Goal: Register for event/course

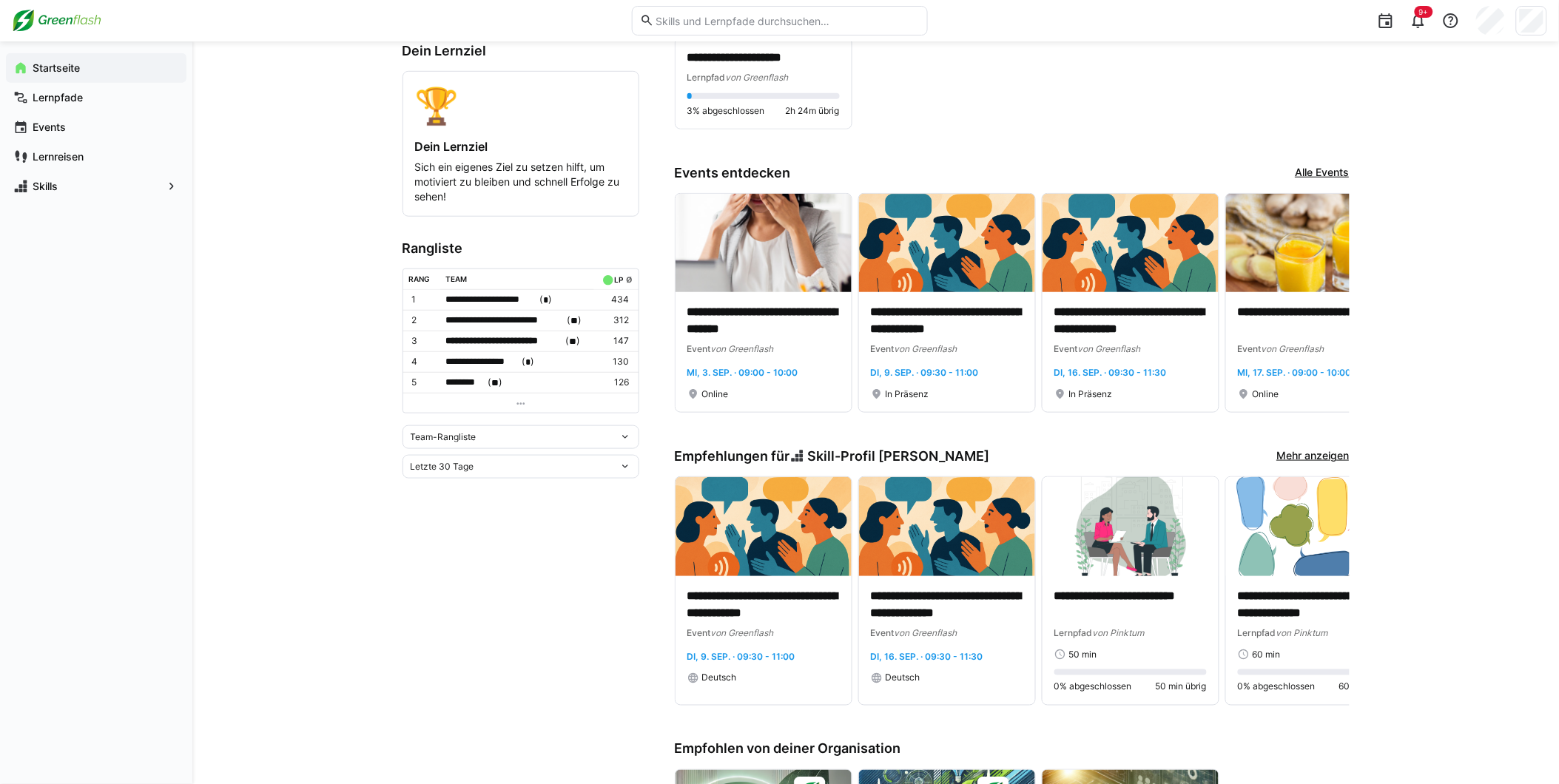
scroll to position [493, 0]
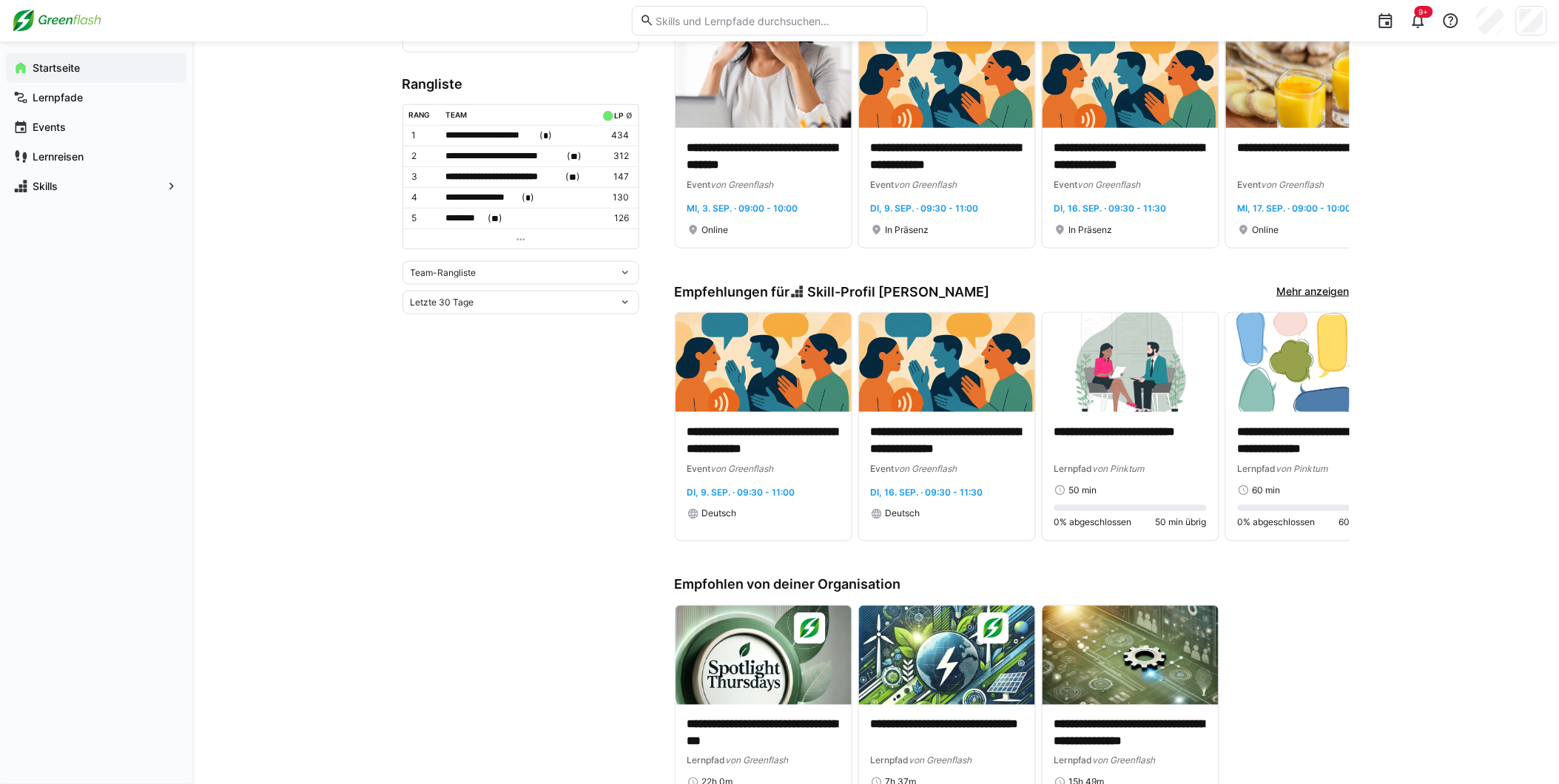
click at [1289, 289] on link "Mehr anzeigen" at bounding box center [1313, 292] width 73 height 17
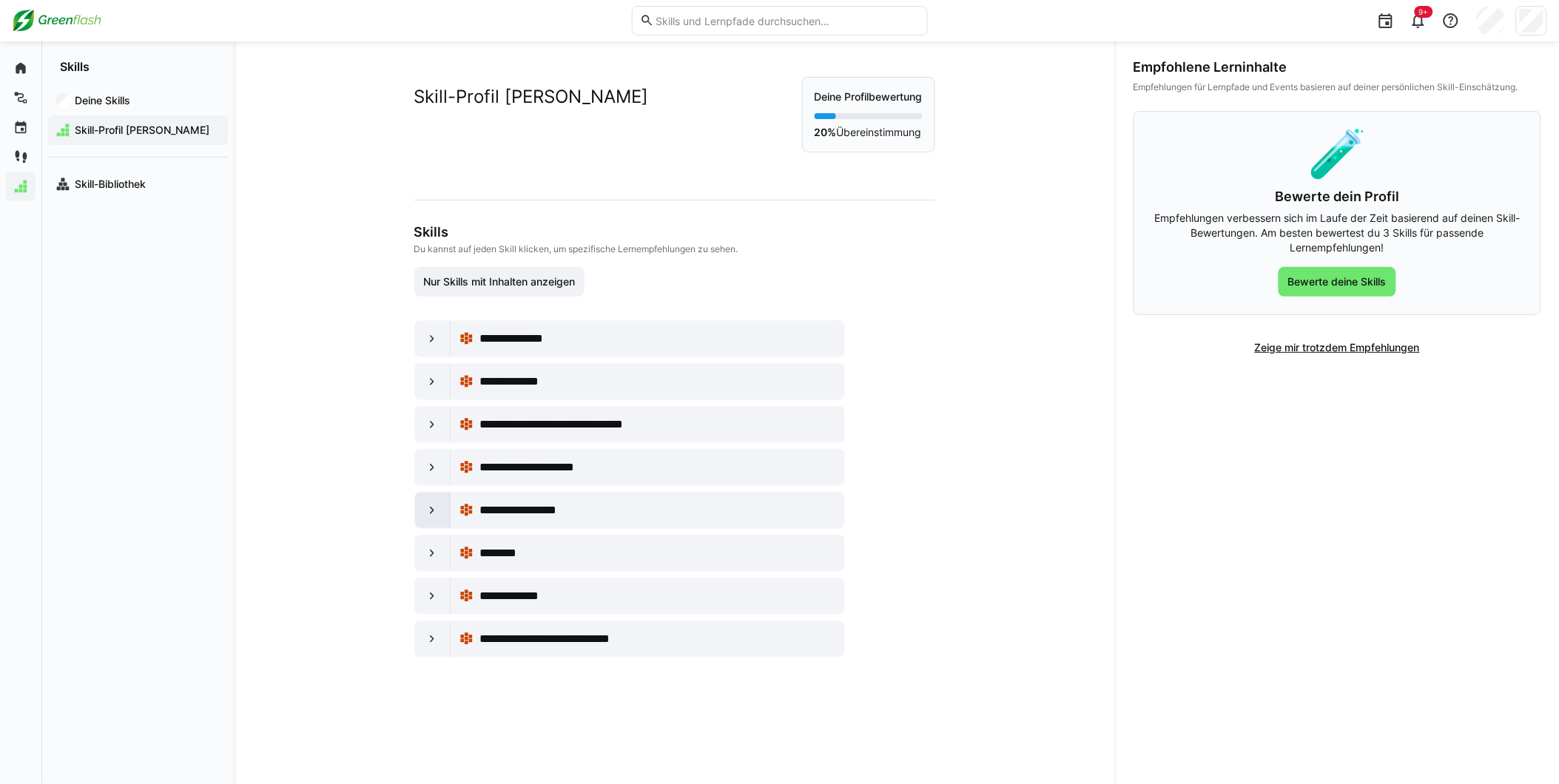
click at [428, 516] on eds-icon at bounding box center [432, 511] width 15 height 15
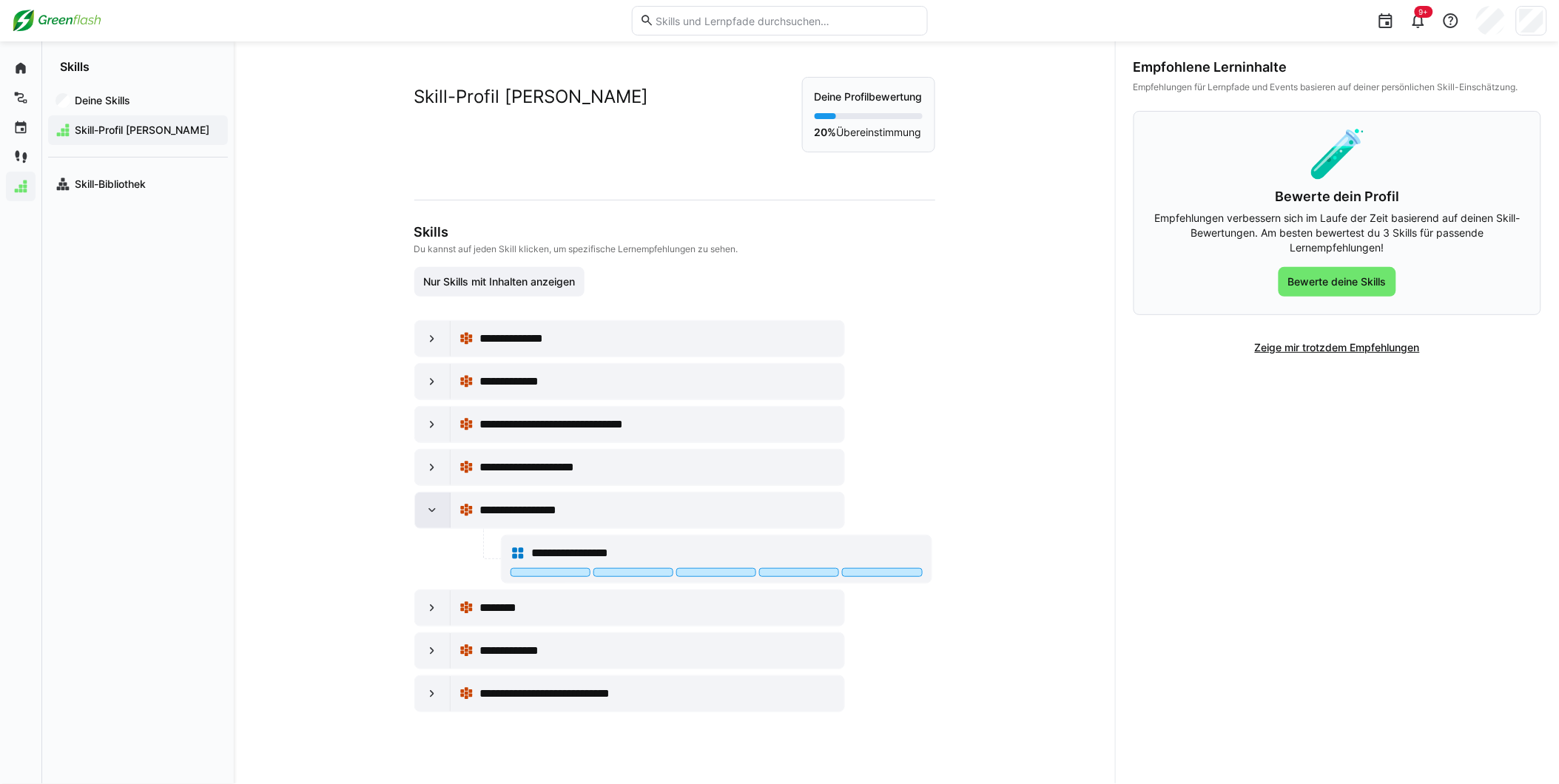
click at [428, 516] on eds-icon at bounding box center [432, 511] width 15 height 15
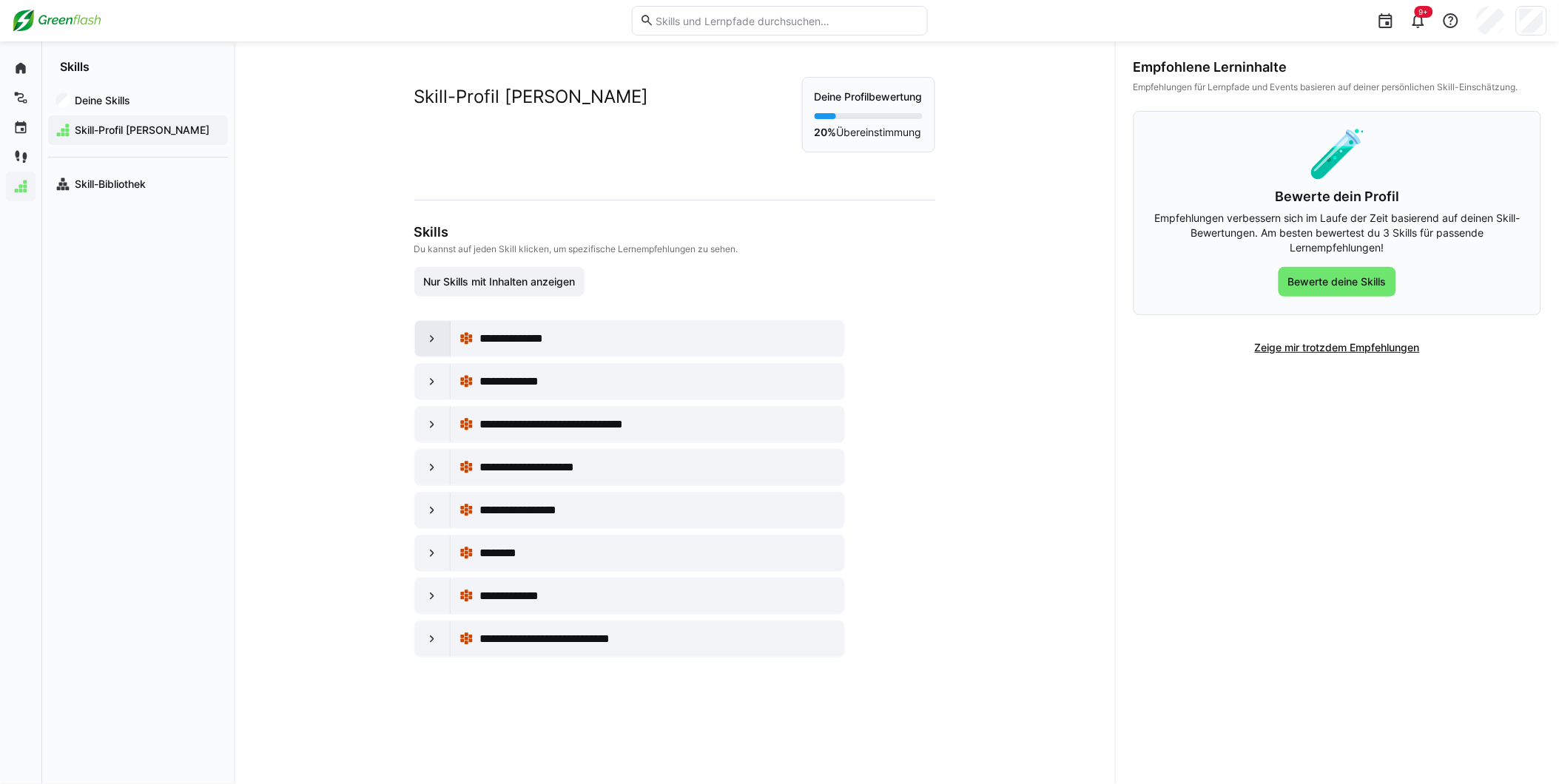
click at [431, 329] on div at bounding box center [432, 339] width 36 height 36
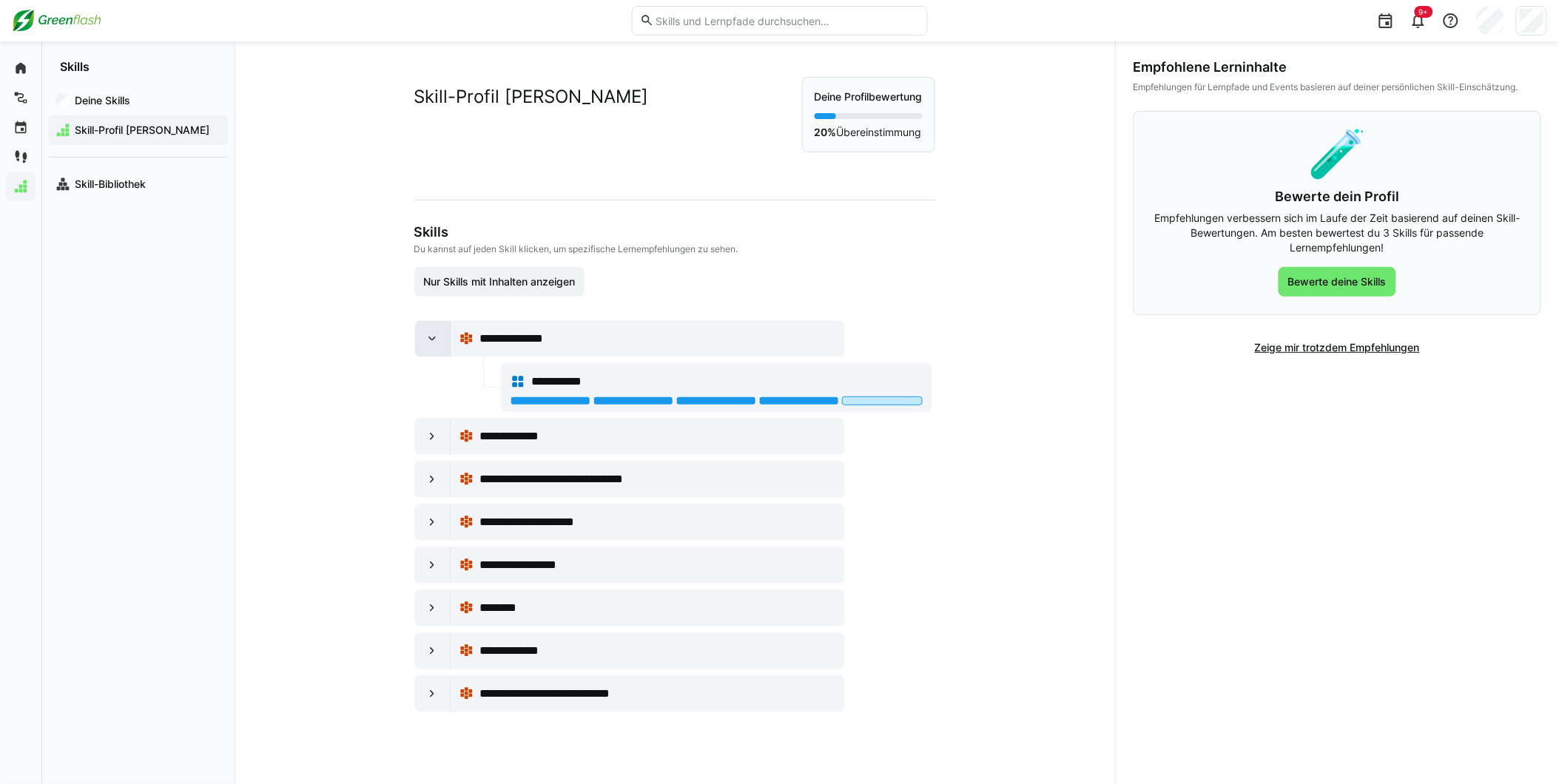
click at [431, 329] on div at bounding box center [432, 339] width 36 height 36
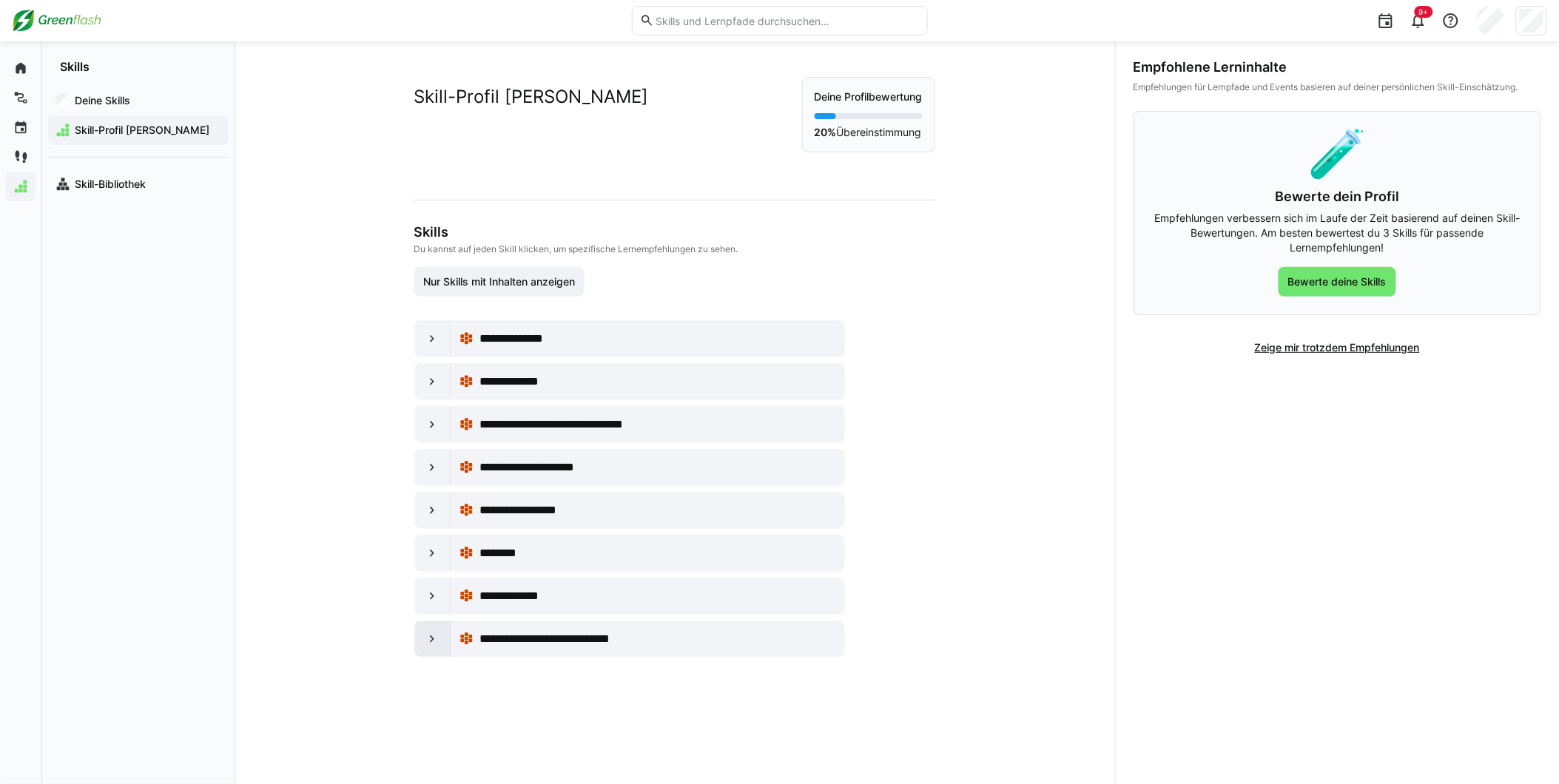
click at [439, 638] on div at bounding box center [432, 639] width 36 height 36
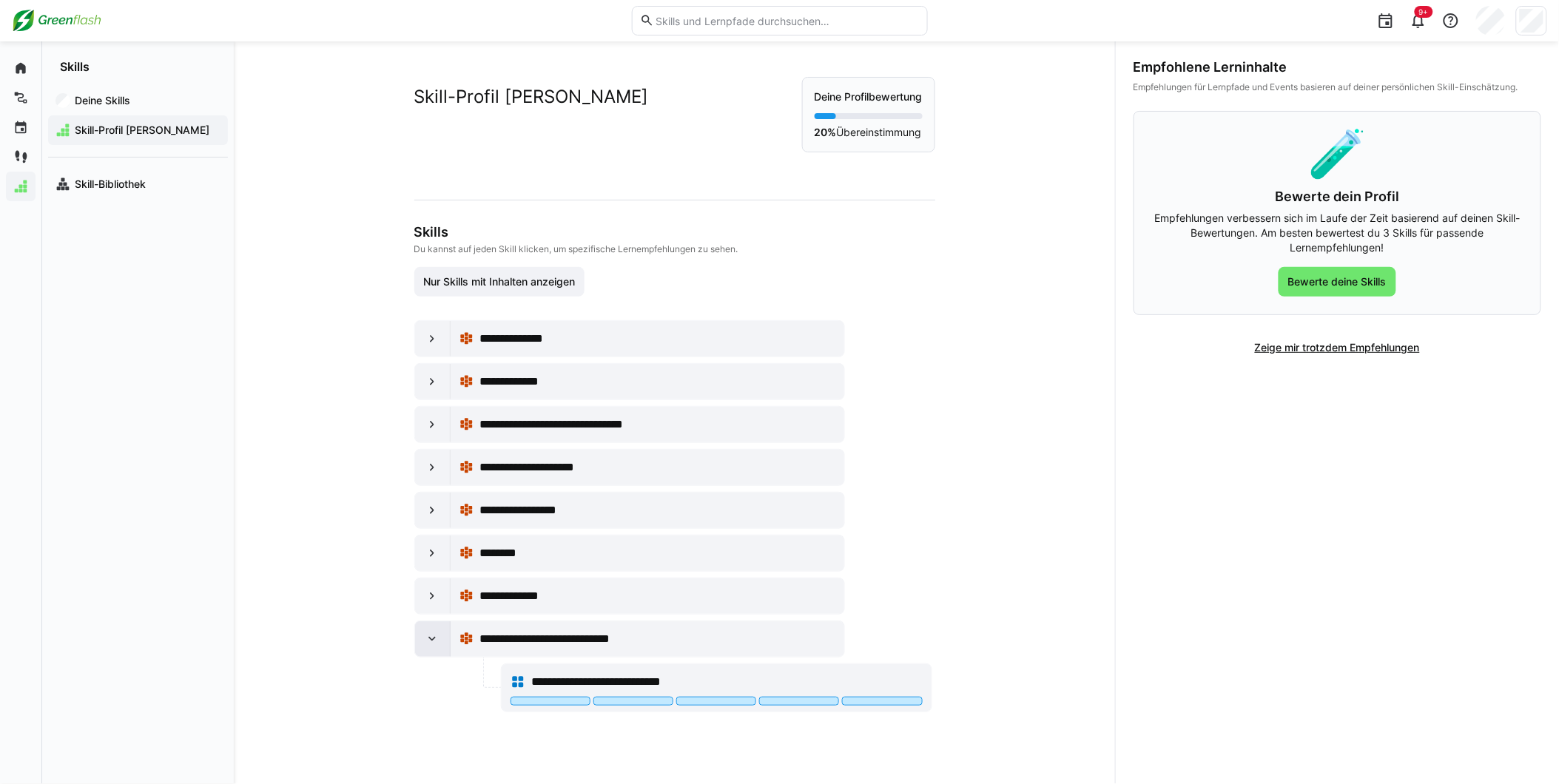
click at [439, 638] on div at bounding box center [432, 639] width 36 height 36
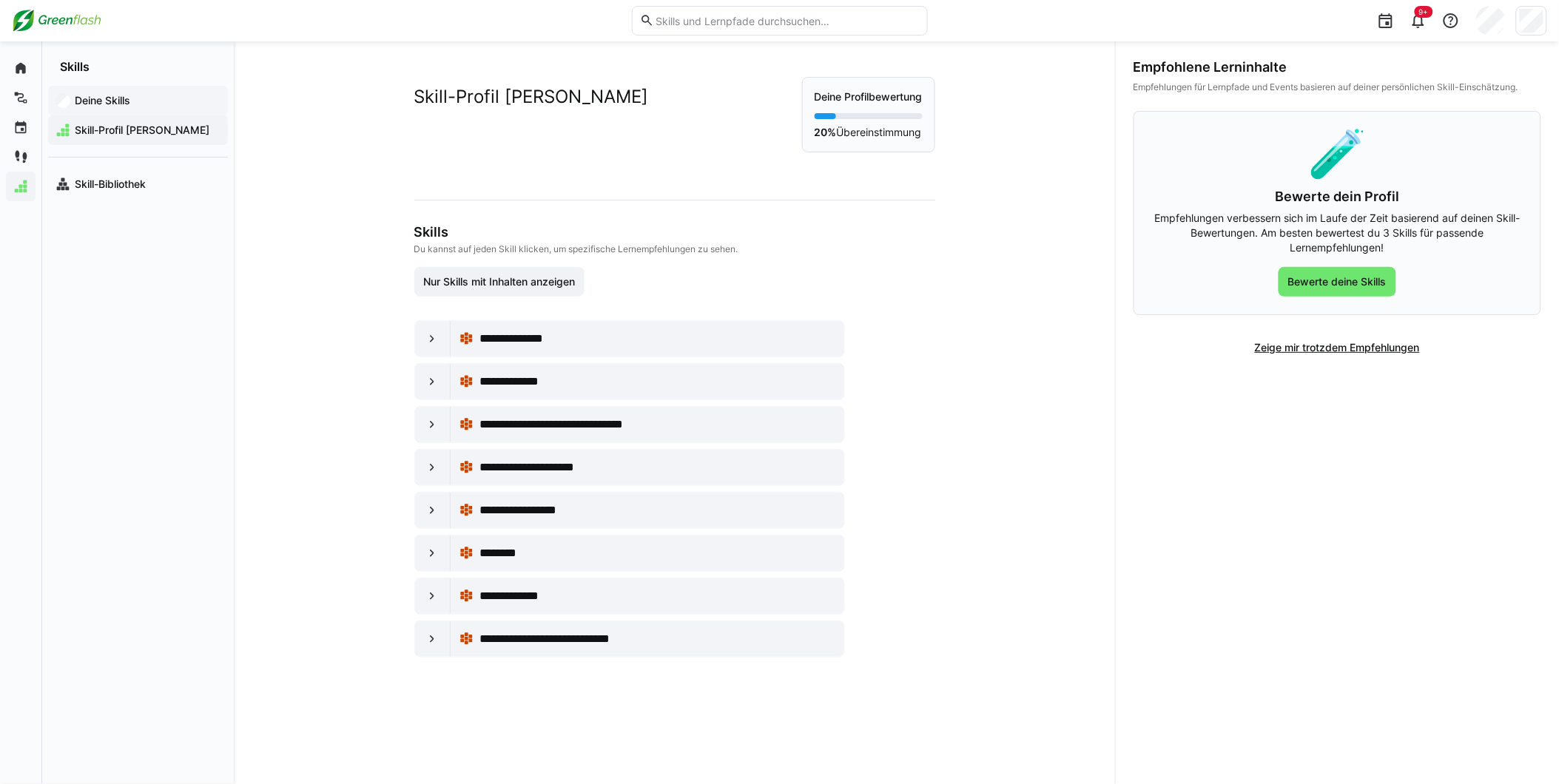
click at [0, 0] on app-navigation-label "Deine Skills" at bounding box center [0, 0] width 0 height 0
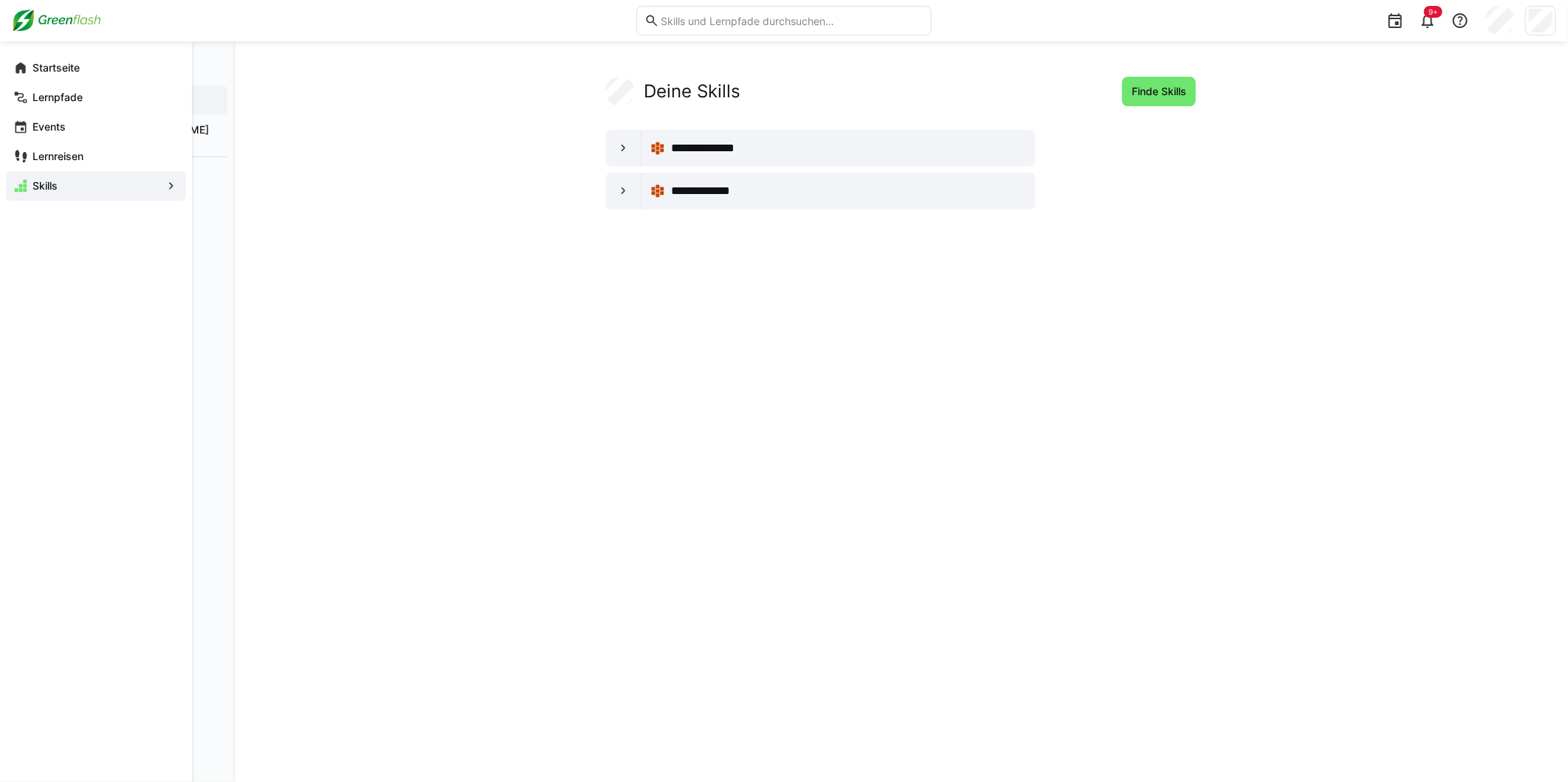
click at [3, 73] on div "Startseite Lernpfade Events Lernreisen Skills" at bounding box center [96, 126] width 192 height 171
click at [0, 0] on app-navigation-label "Startseite" at bounding box center [0, 0] width 0 height 0
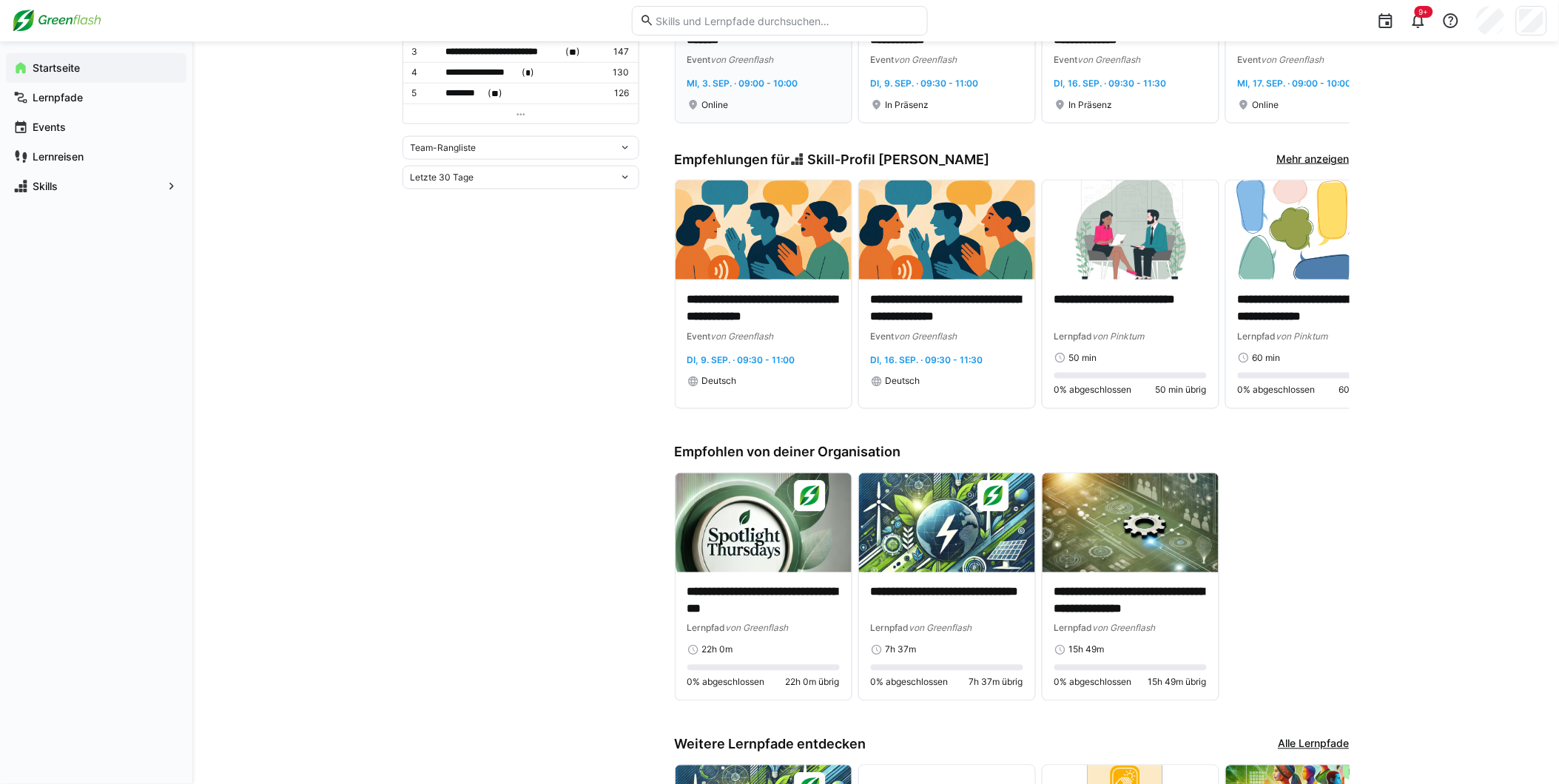
scroll to position [657, 0]
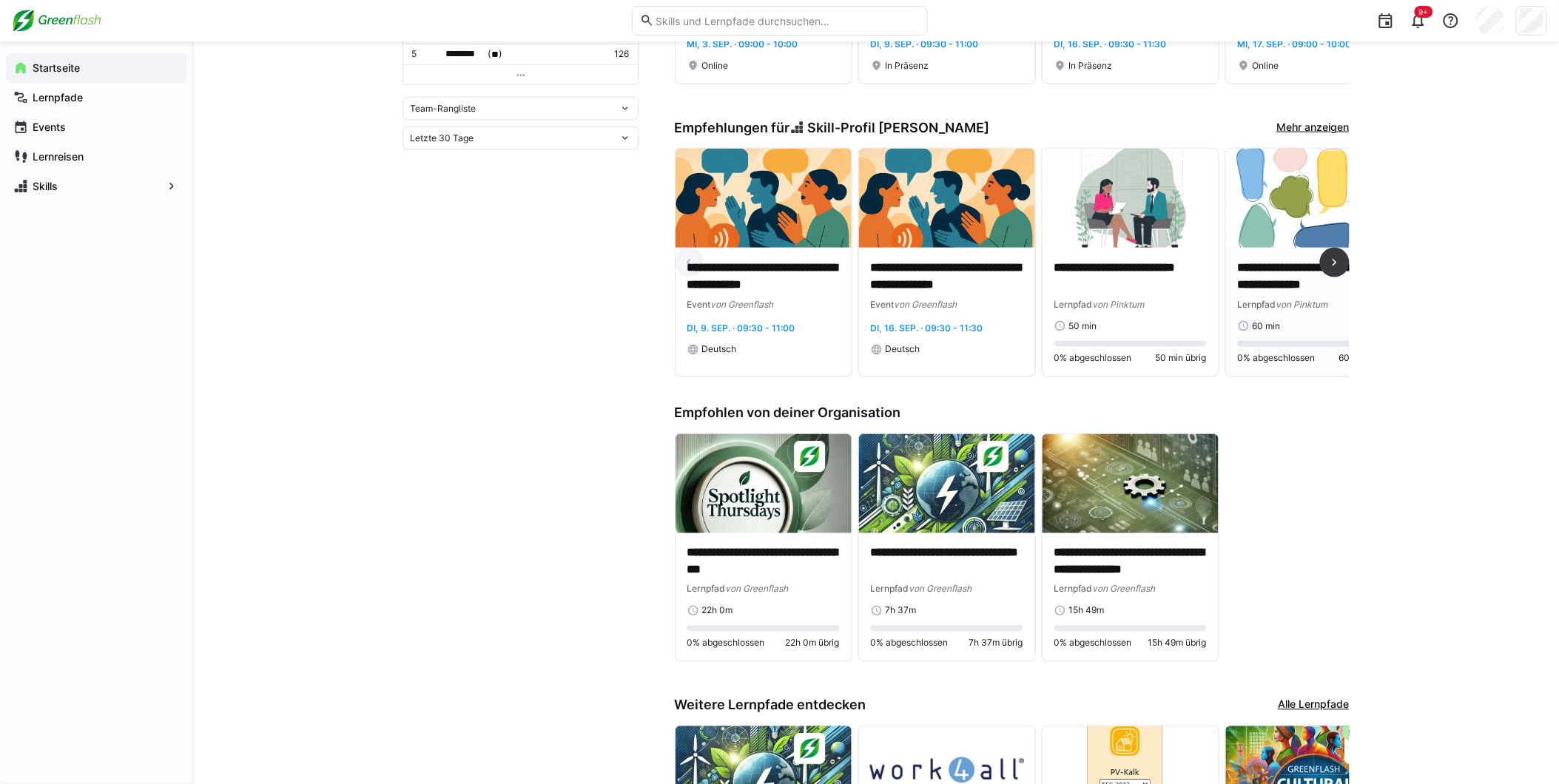
click at [1340, 248] on div "**********" at bounding box center [1314, 311] width 176 height 128
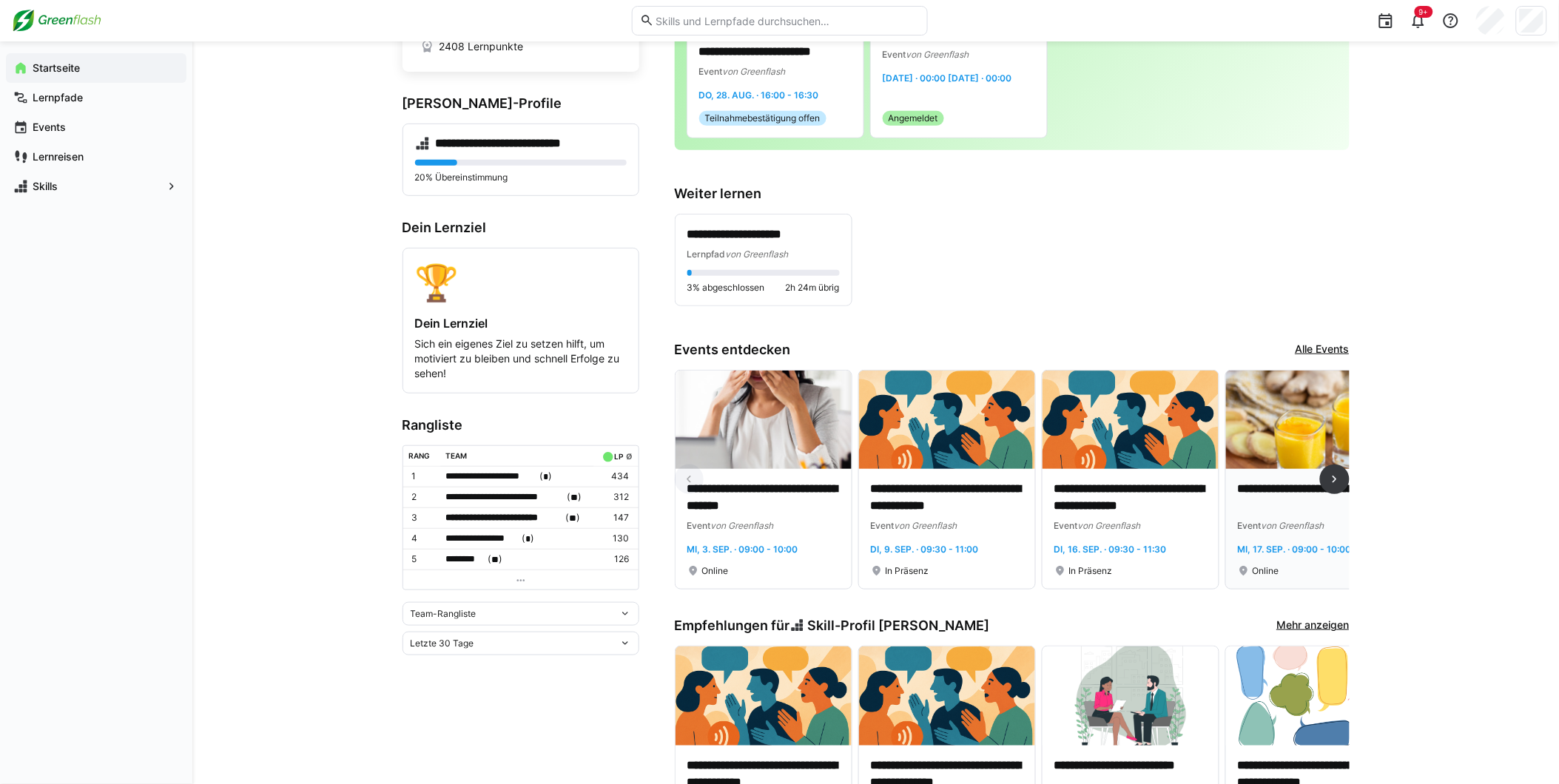
scroll to position [247, 0]
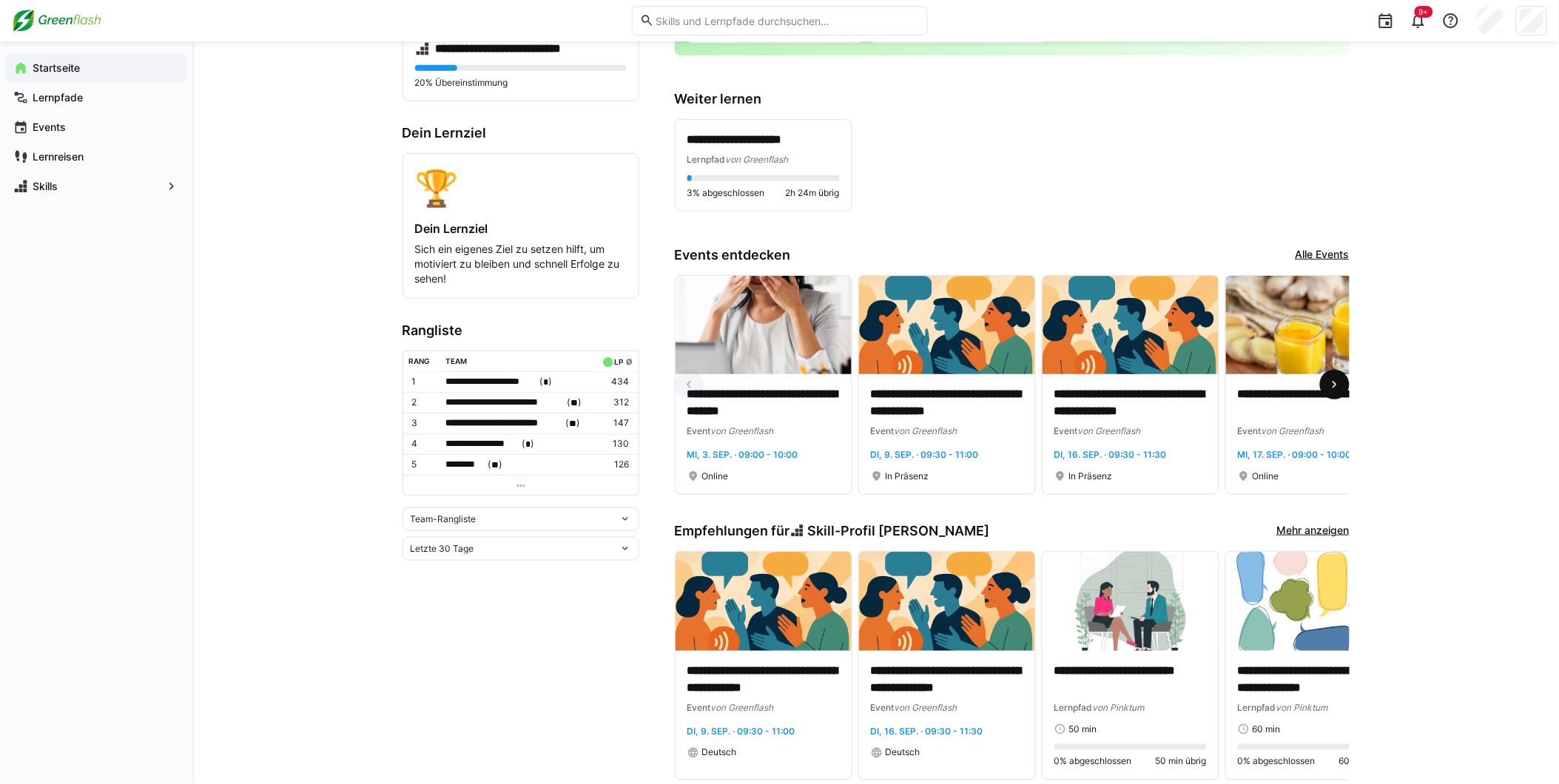
click at [1332, 382] on eds-icon at bounding box center [1335, 385] width 15 height 15
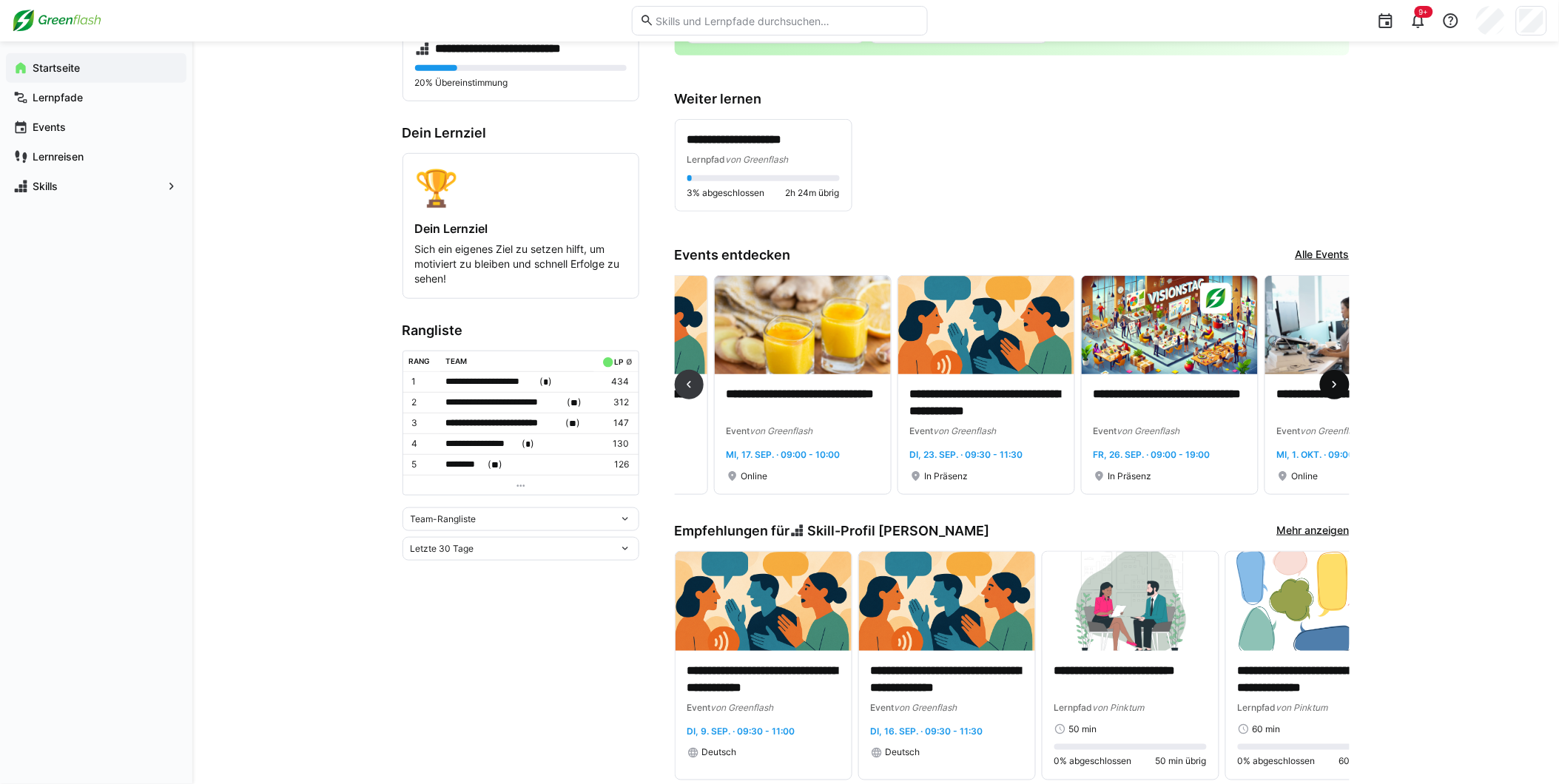
scroll to position [0, 551]
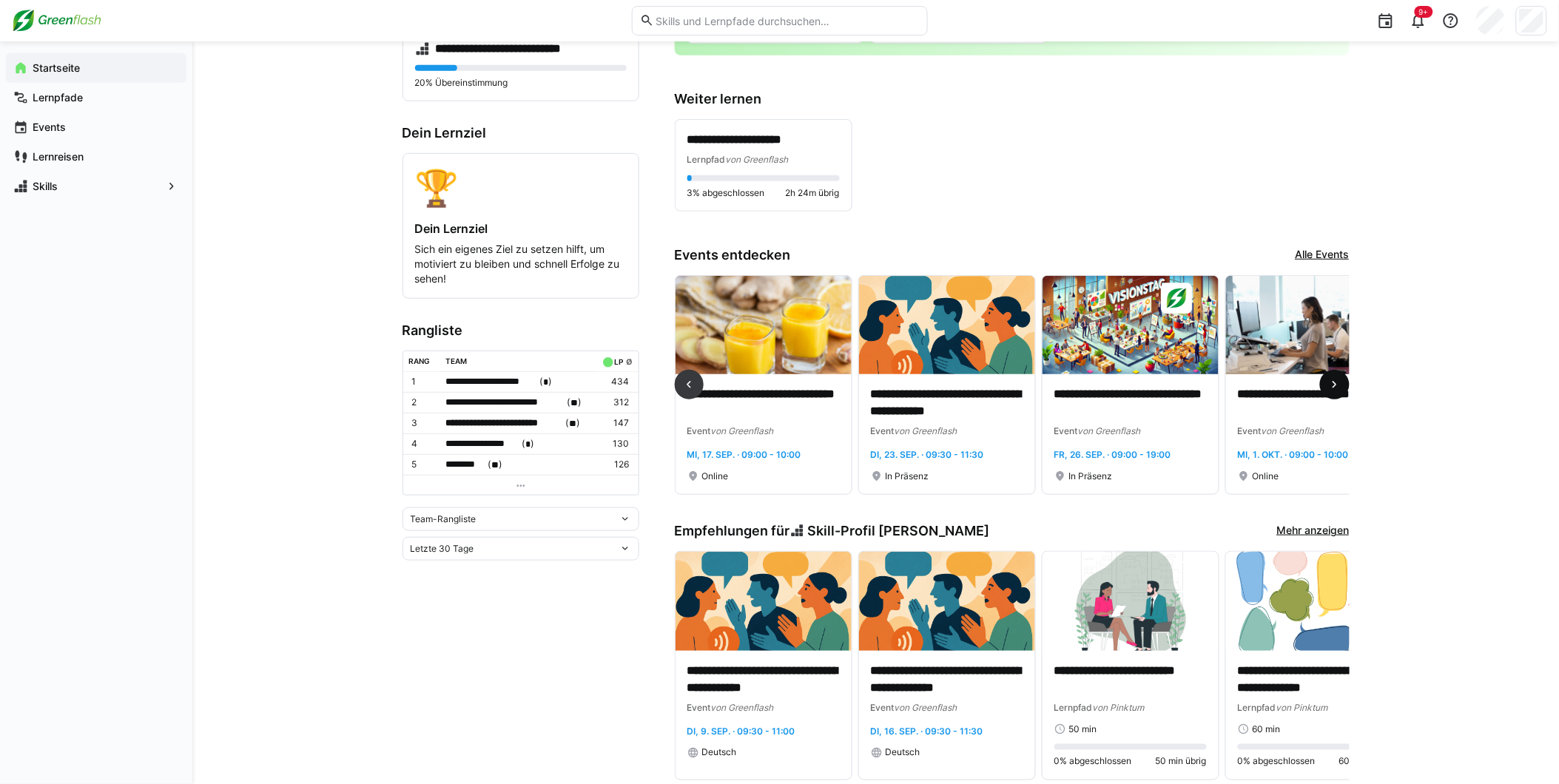
click at [1332, 382] on eds-icon at bounding box center [1335, 385] width 15 height 15
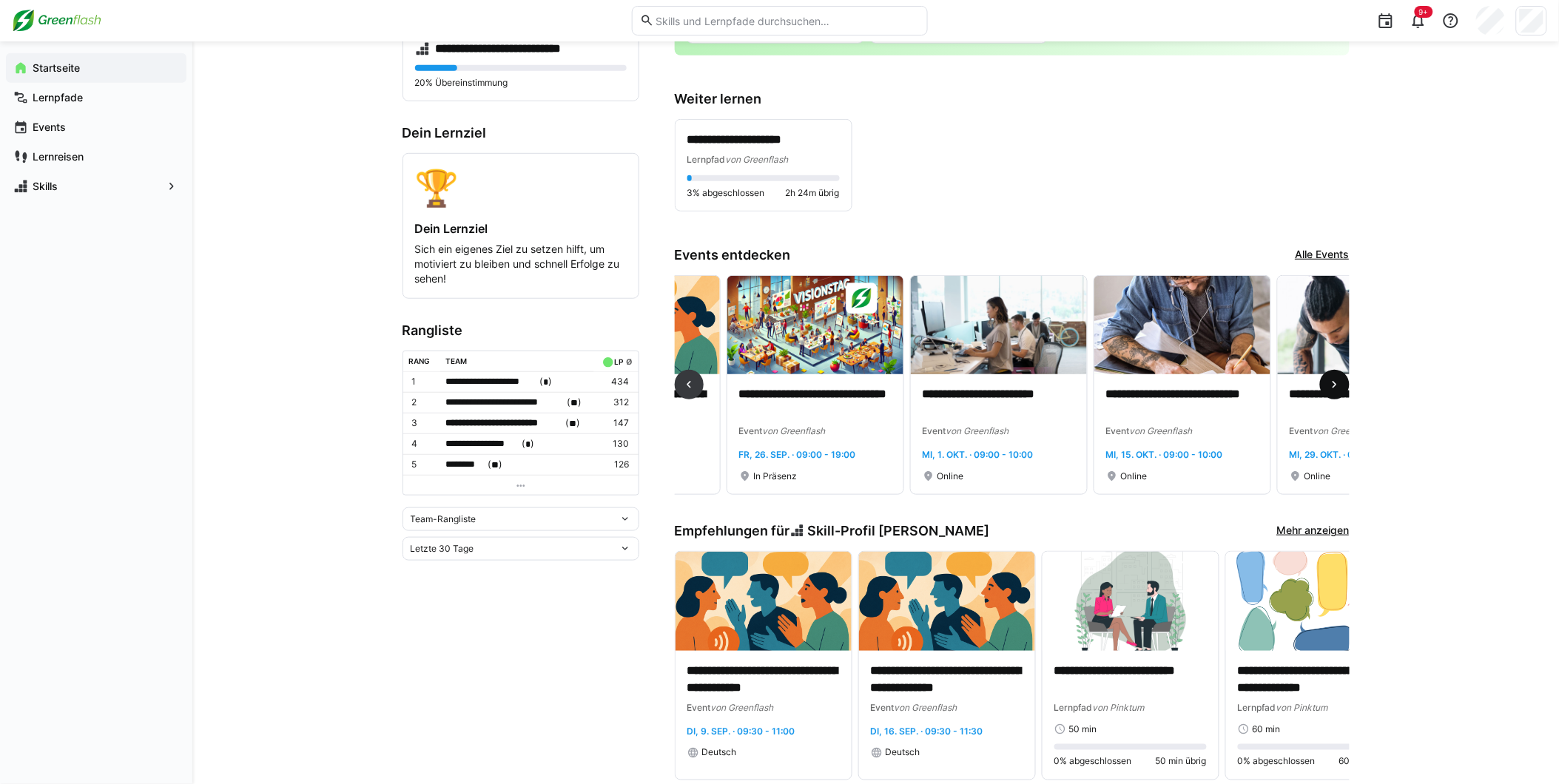
scroll to position [0, 1100]
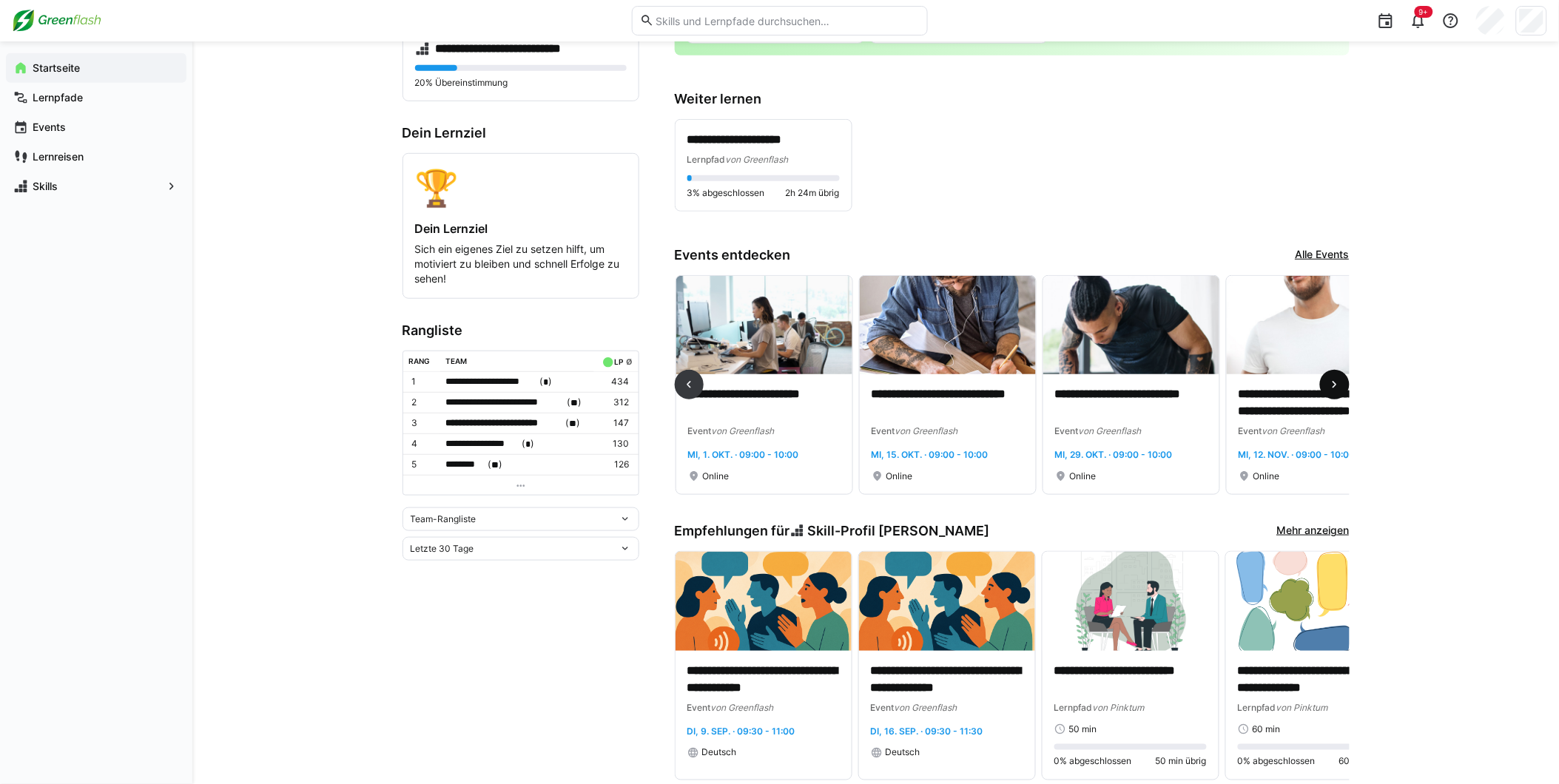
click at [1332, 382] on eds-icon at bounding box center [1335, 385] width 15 height 15
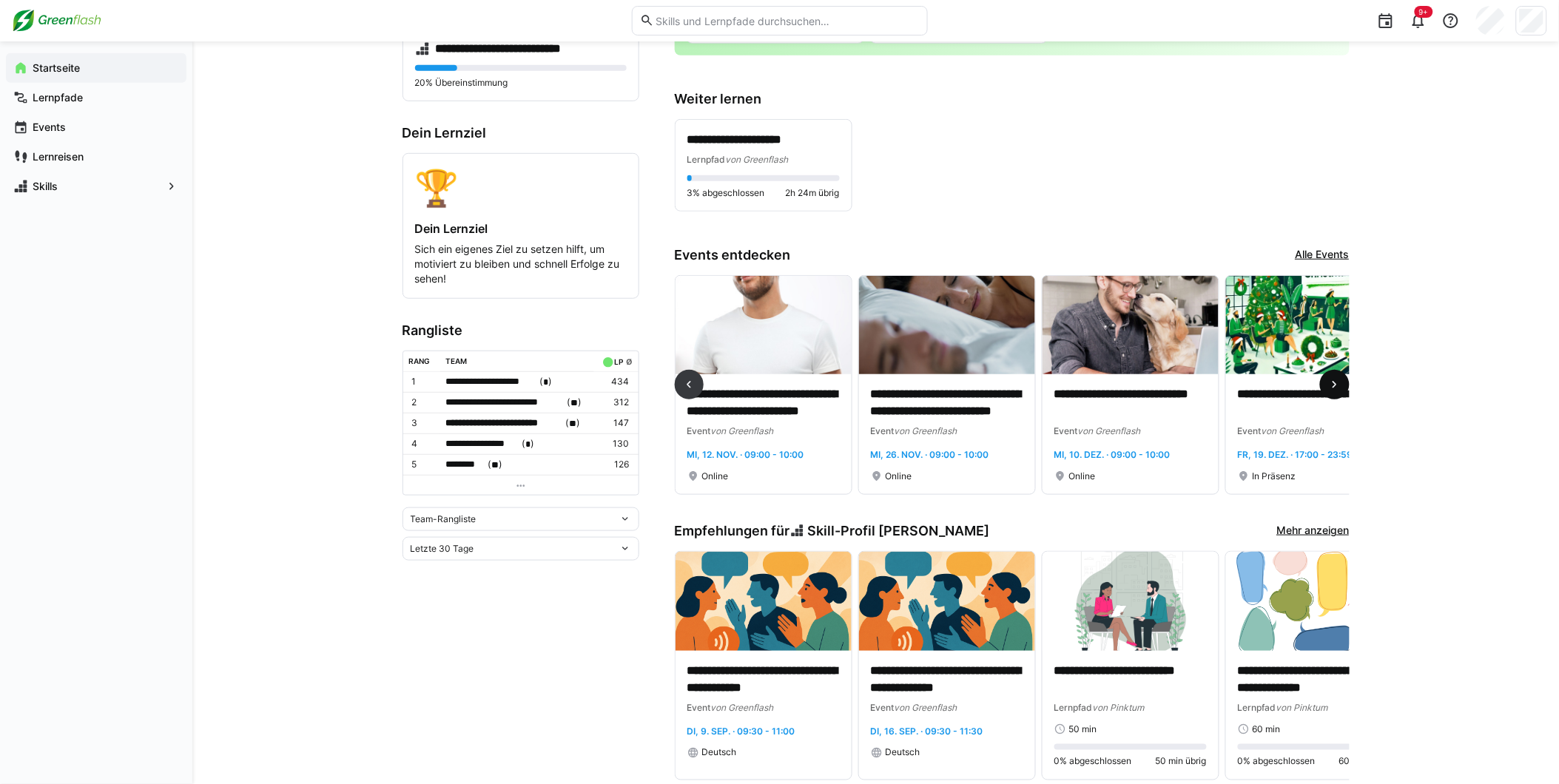
click at [1332, 382] on eds-icon at bounding box center [1335, 385] width 15 height 15
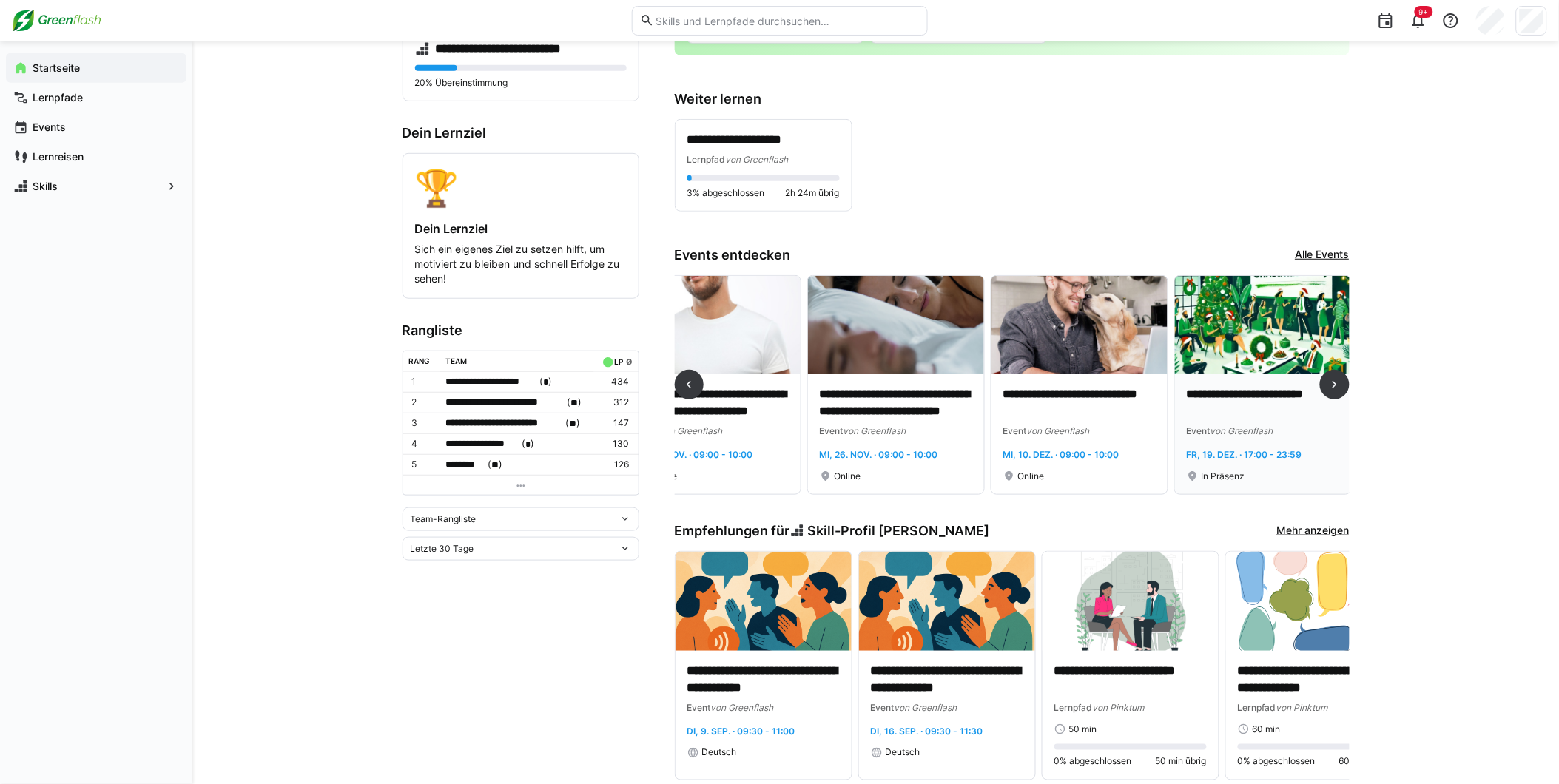
scroll to position [0, 1704]
click at [1227, 349] on img at bounding box center [1261, 325] width 176 height 99
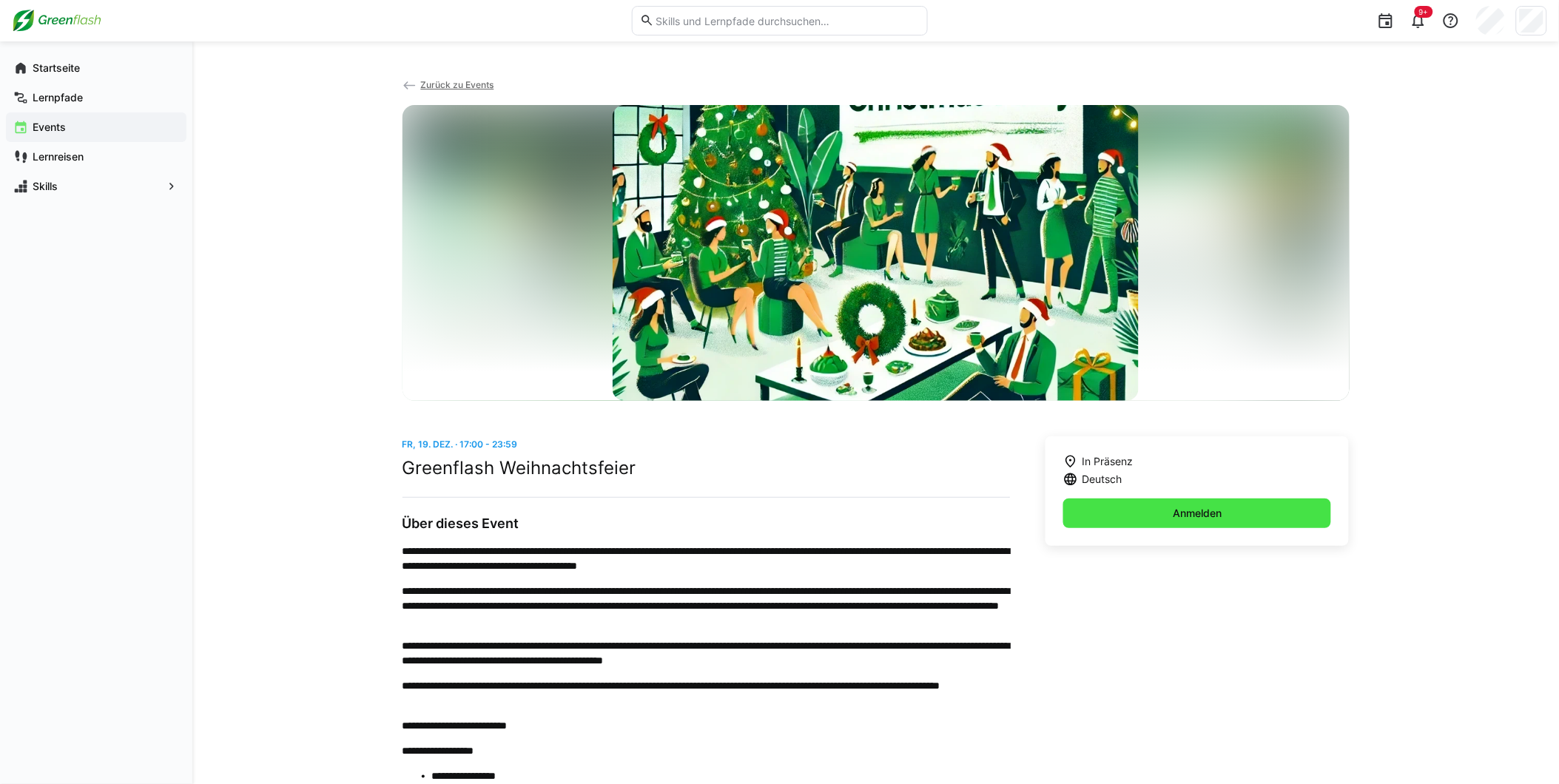
click at [1184, 503] on span "Anmelden" at bounding box center [1197, 513] width 268 height 30
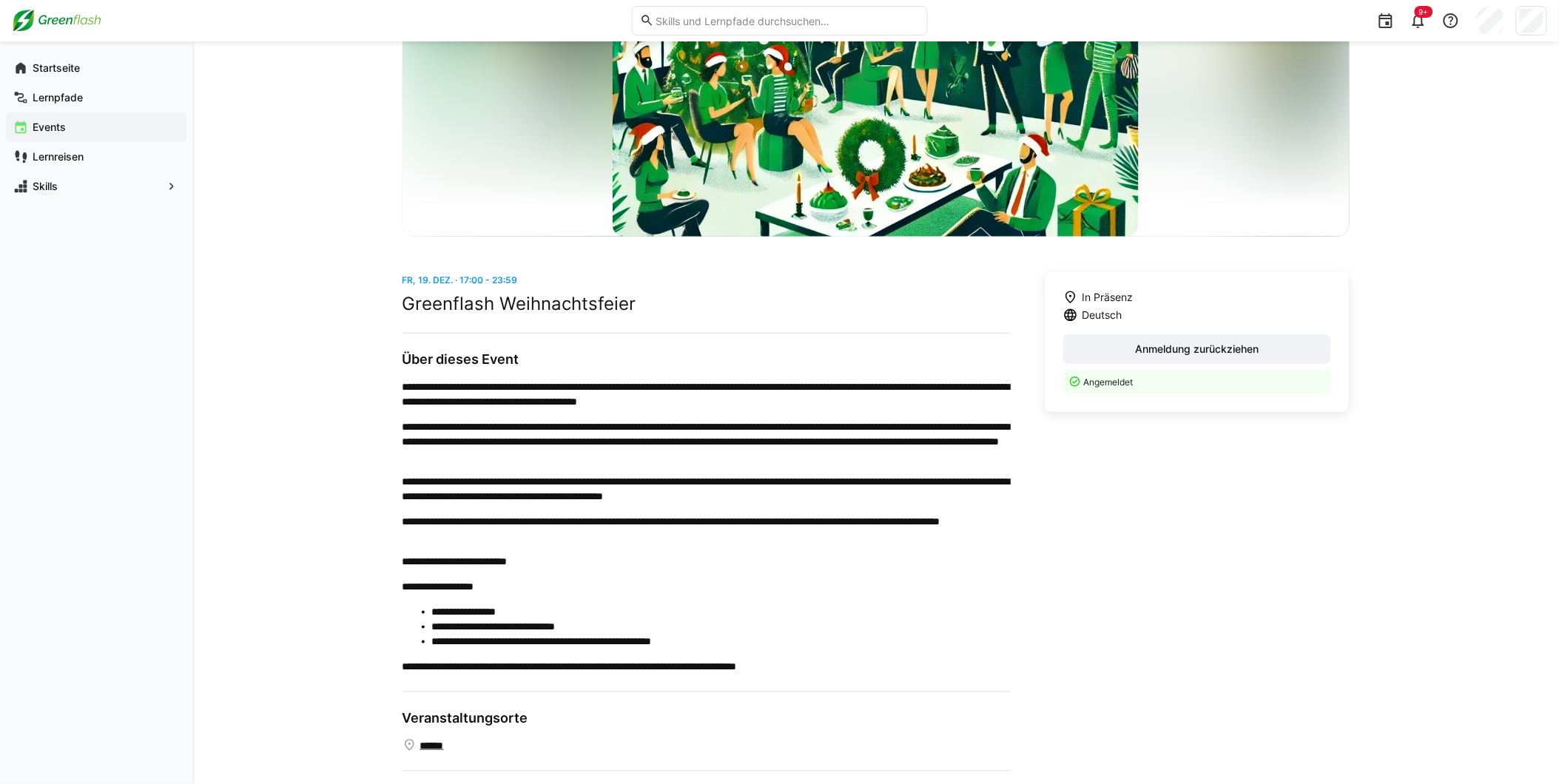
click at [508, 559] on link "**********" at bounding box center [460, 561] width 94 height 11
click at [94, 65] on span "Startseite" at bounding box center [105, 68] width 149 height 15
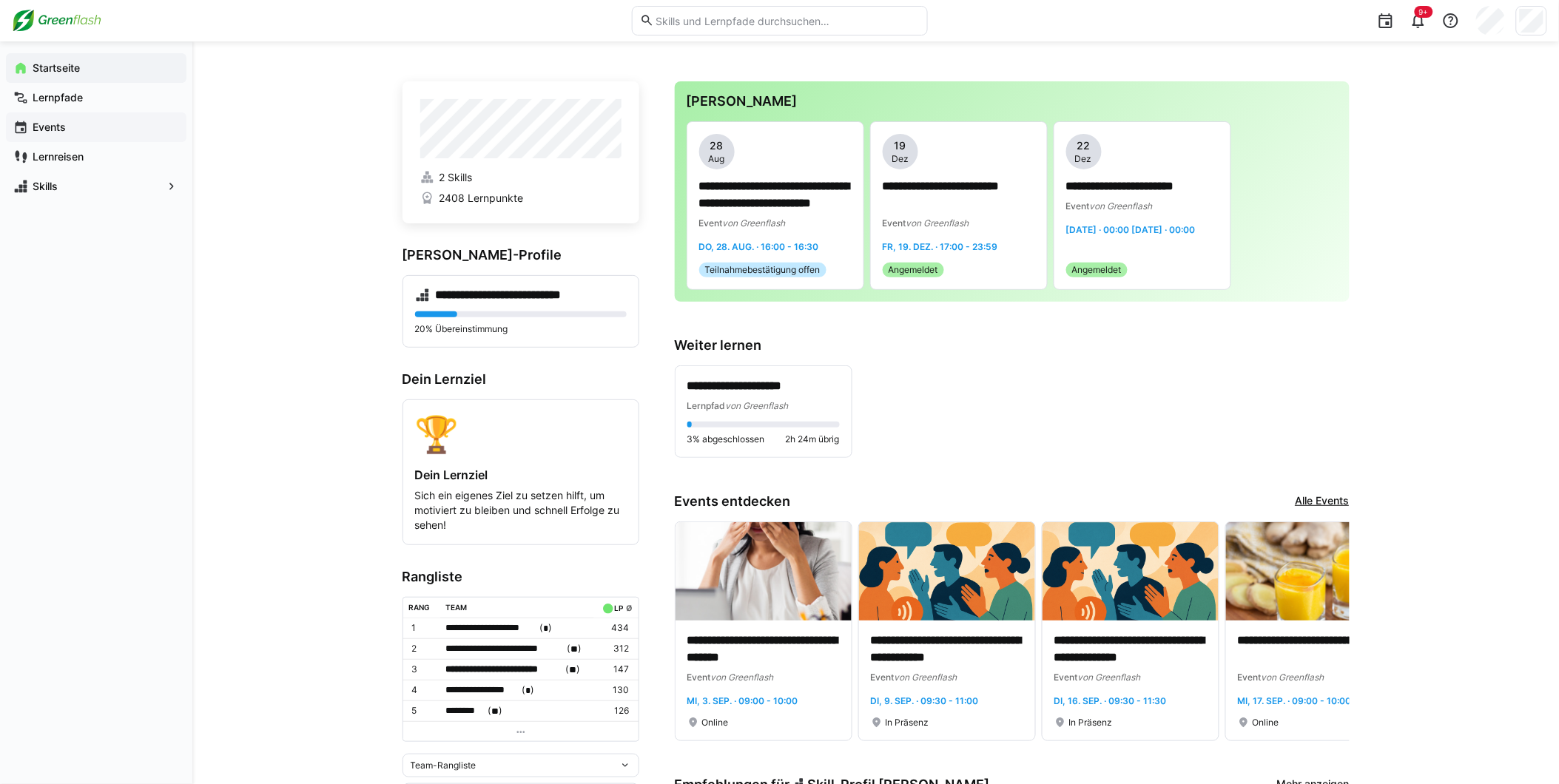
click at [0, 0] on app-navigation-label "Events" at bounding box center [0, 0] width 0 height 0
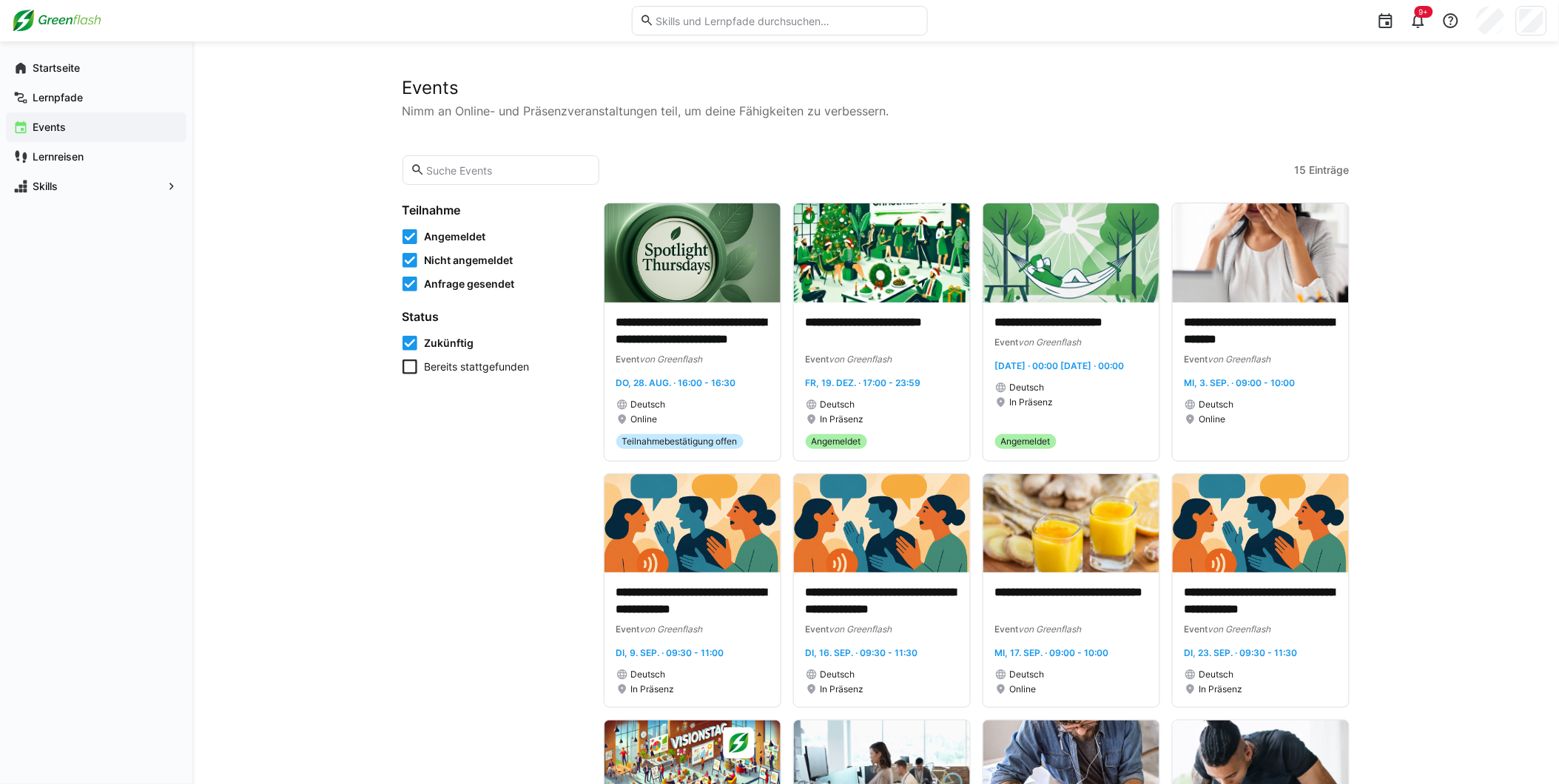
click at [404, 233] on icon at bounding box center [410, 237] width 15 height 15
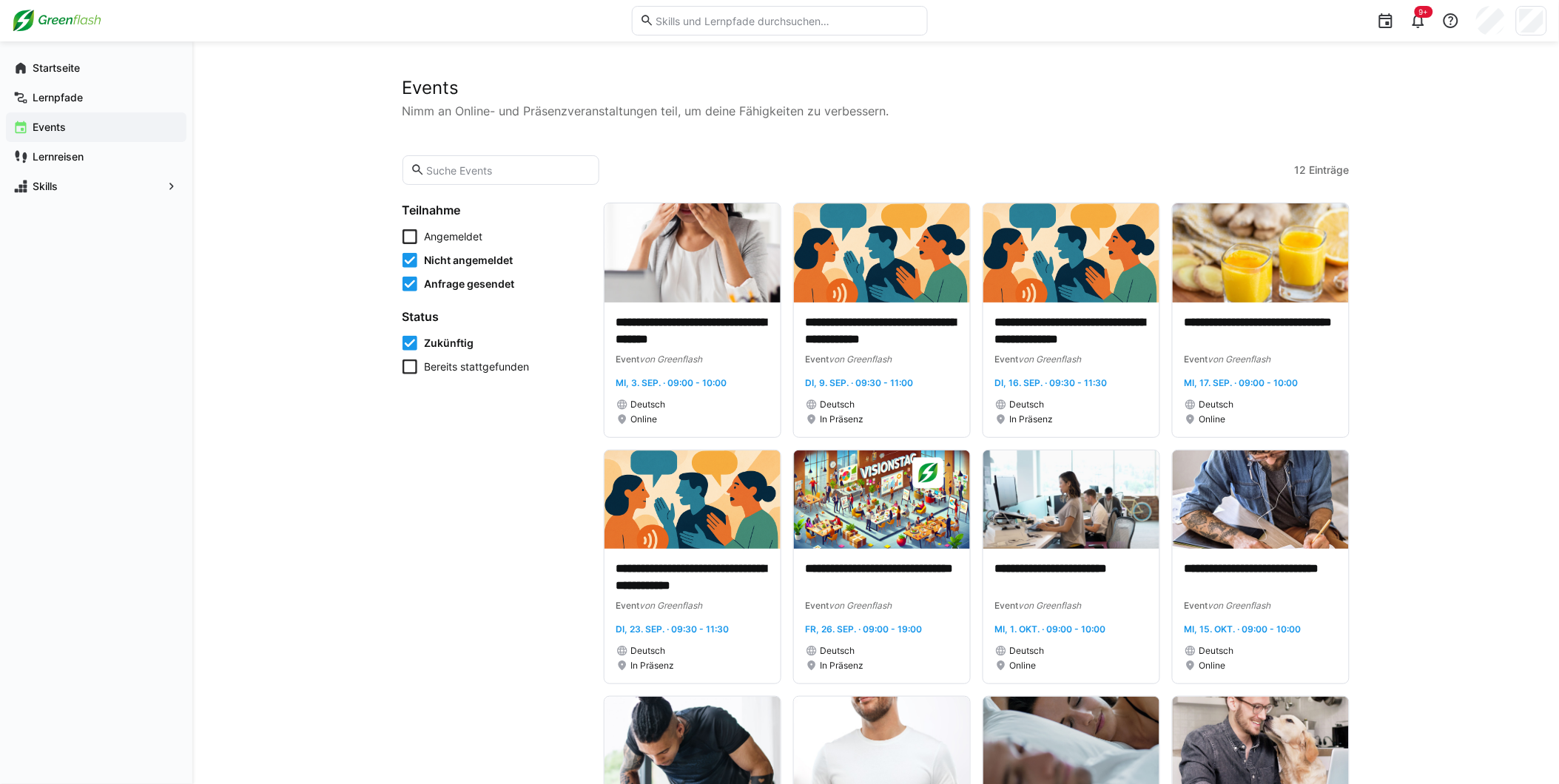
click at [413, 238] on icon at bounding box center [410, 237] width 15 height 15
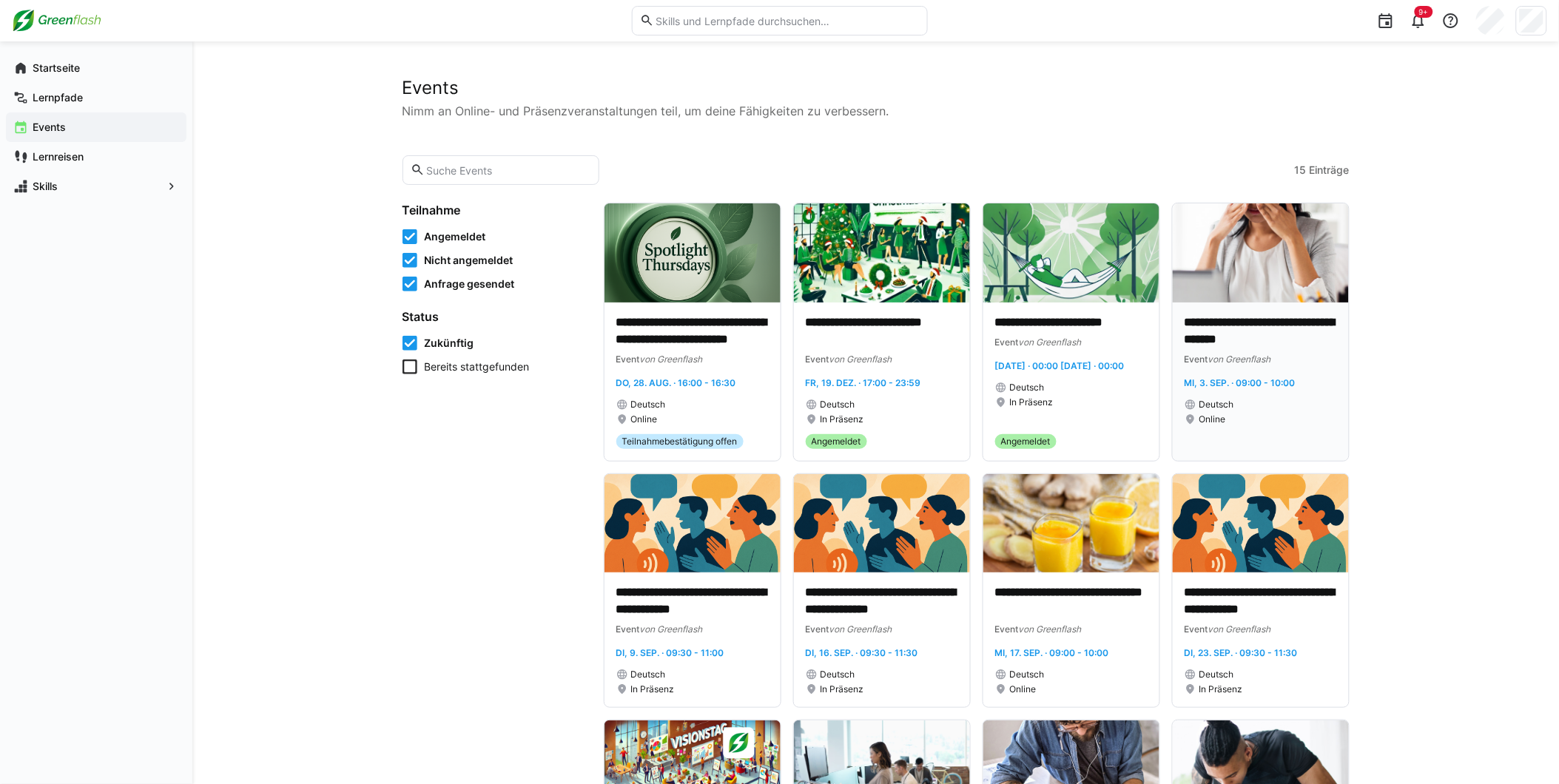
click at [1245, 257] on img at bounding box center [1260, 253] width 176 height 99
click at [46, 163] on span "Lernreisen" at bounding box center [105, 157] width 149 height 15
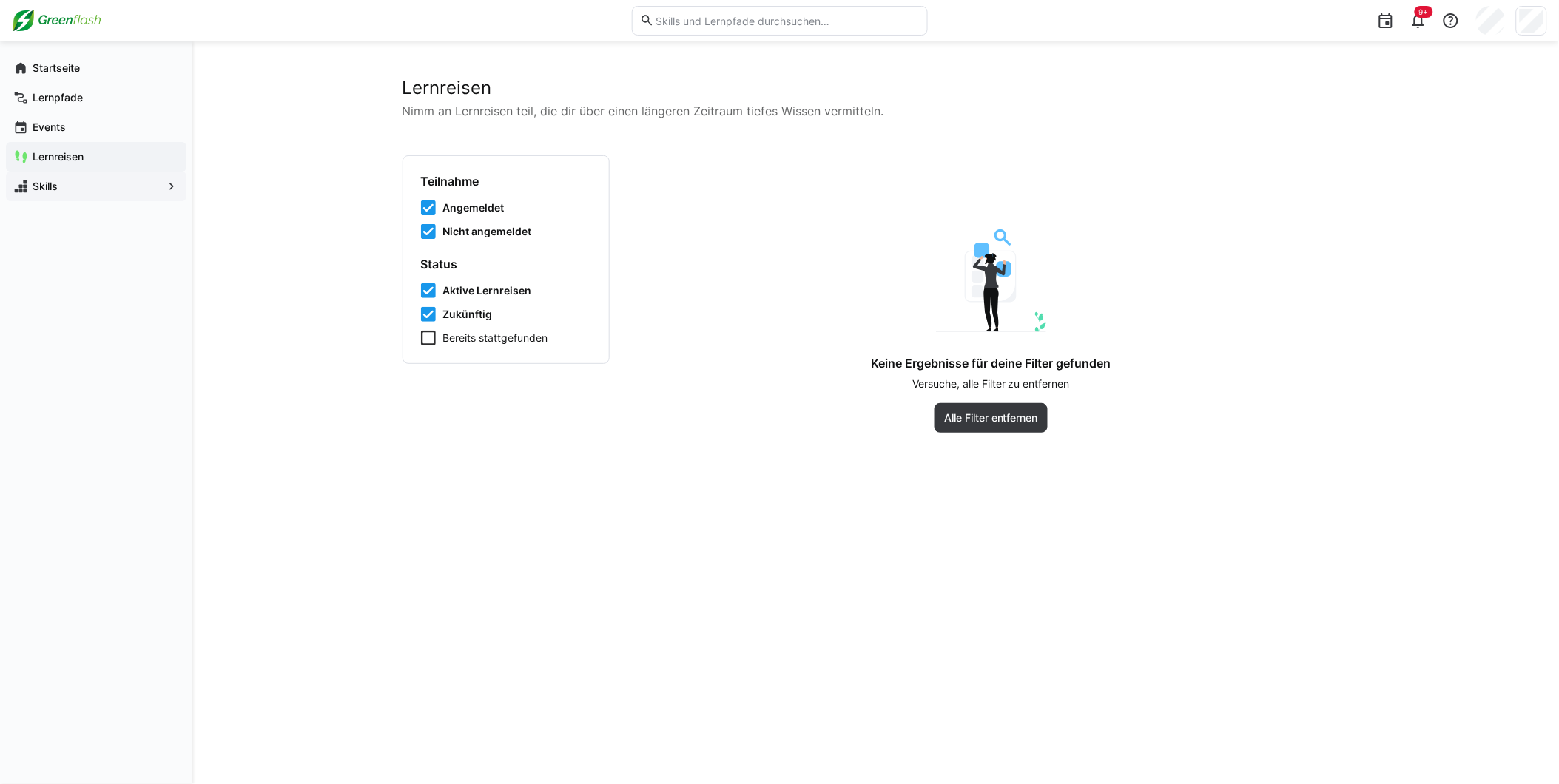
click at [55, 179] on span "Skills" at bounding box center [96, 186] width 132 height 15
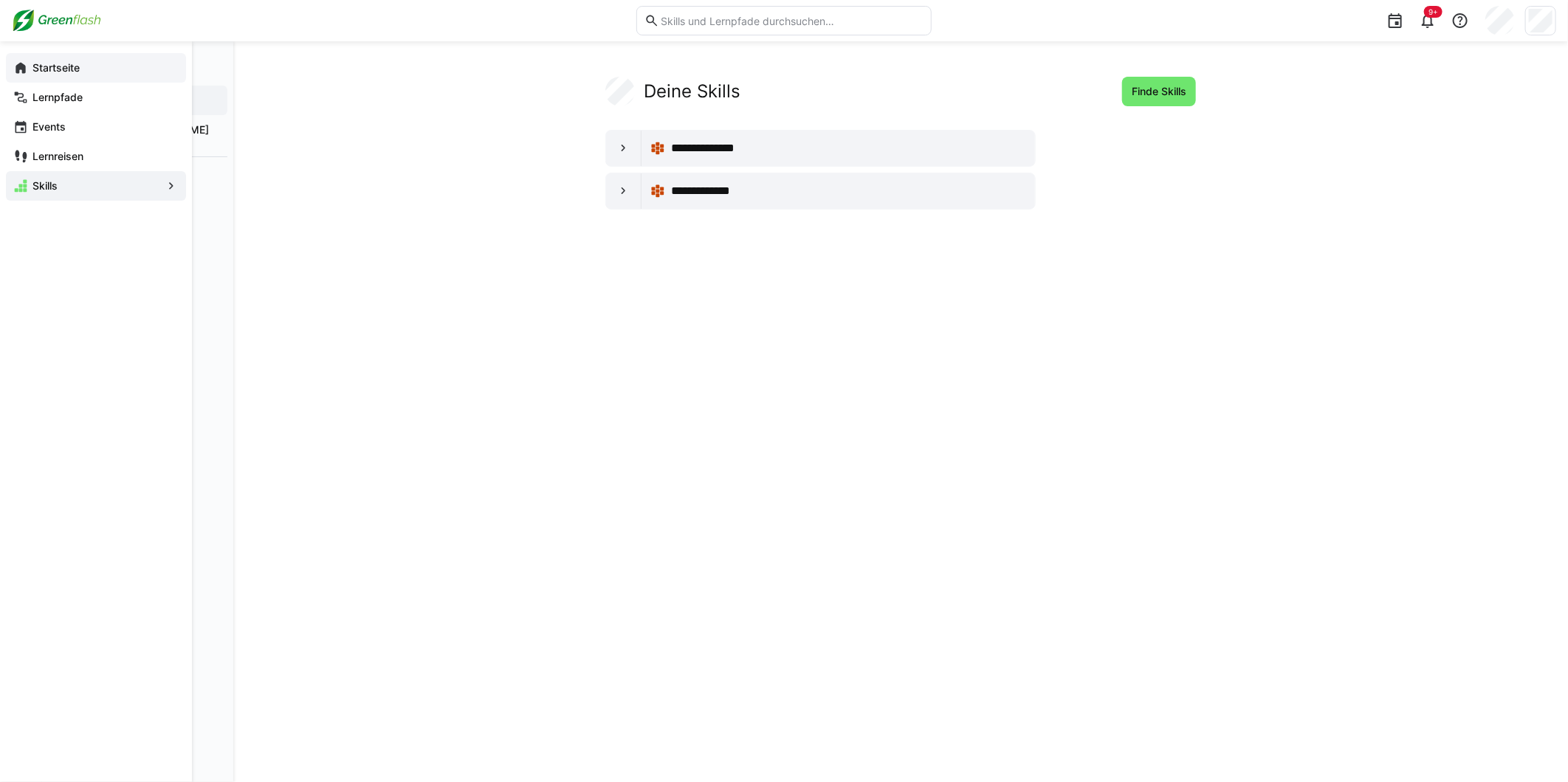
click at [0, 0] on app-navigation-label "Startseite" at bounding box center [0, 0] width 0 height 0
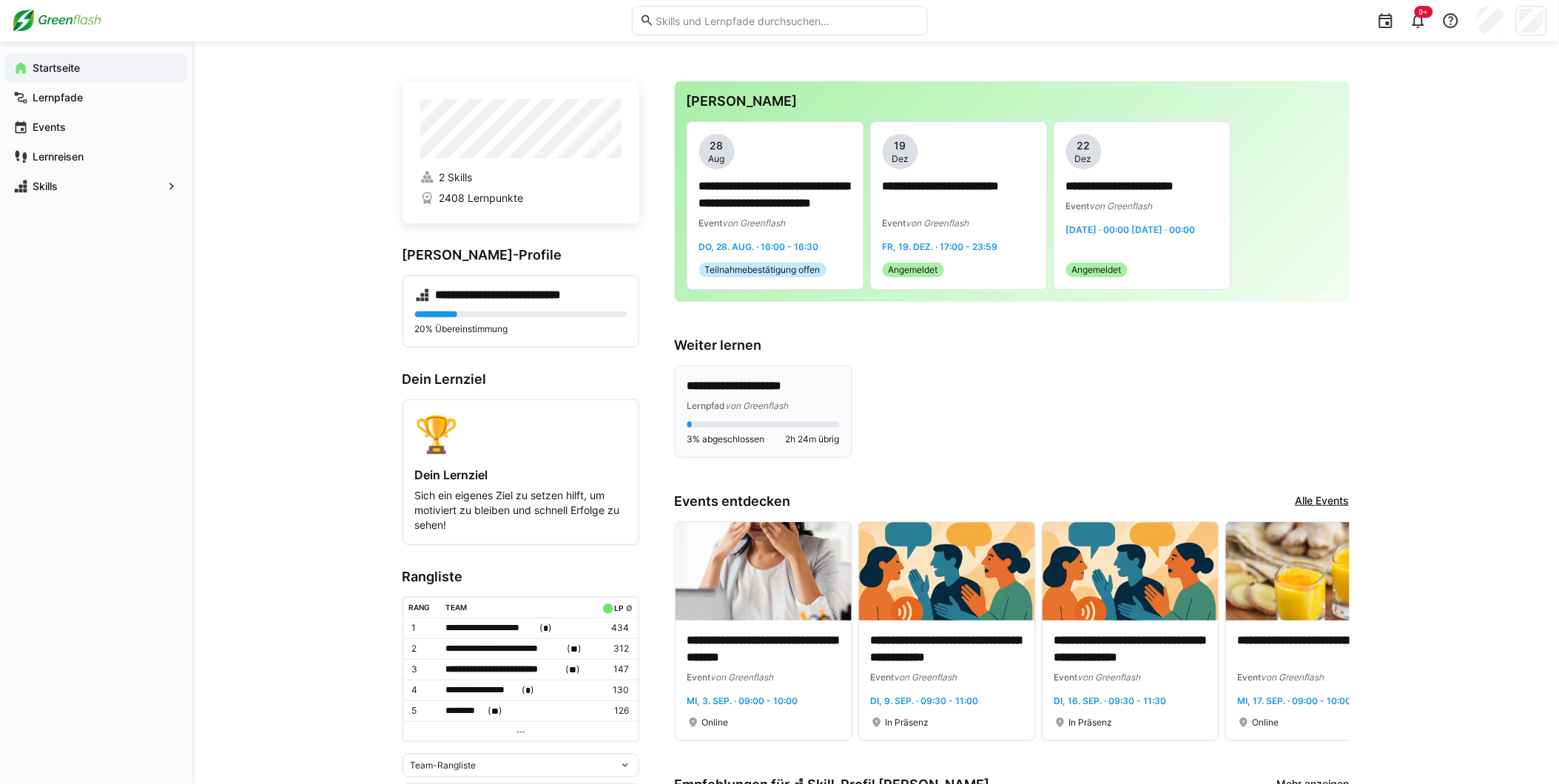
click at [725, 422] on eds-progress at bounding box center [763, 424] width 152 height 6
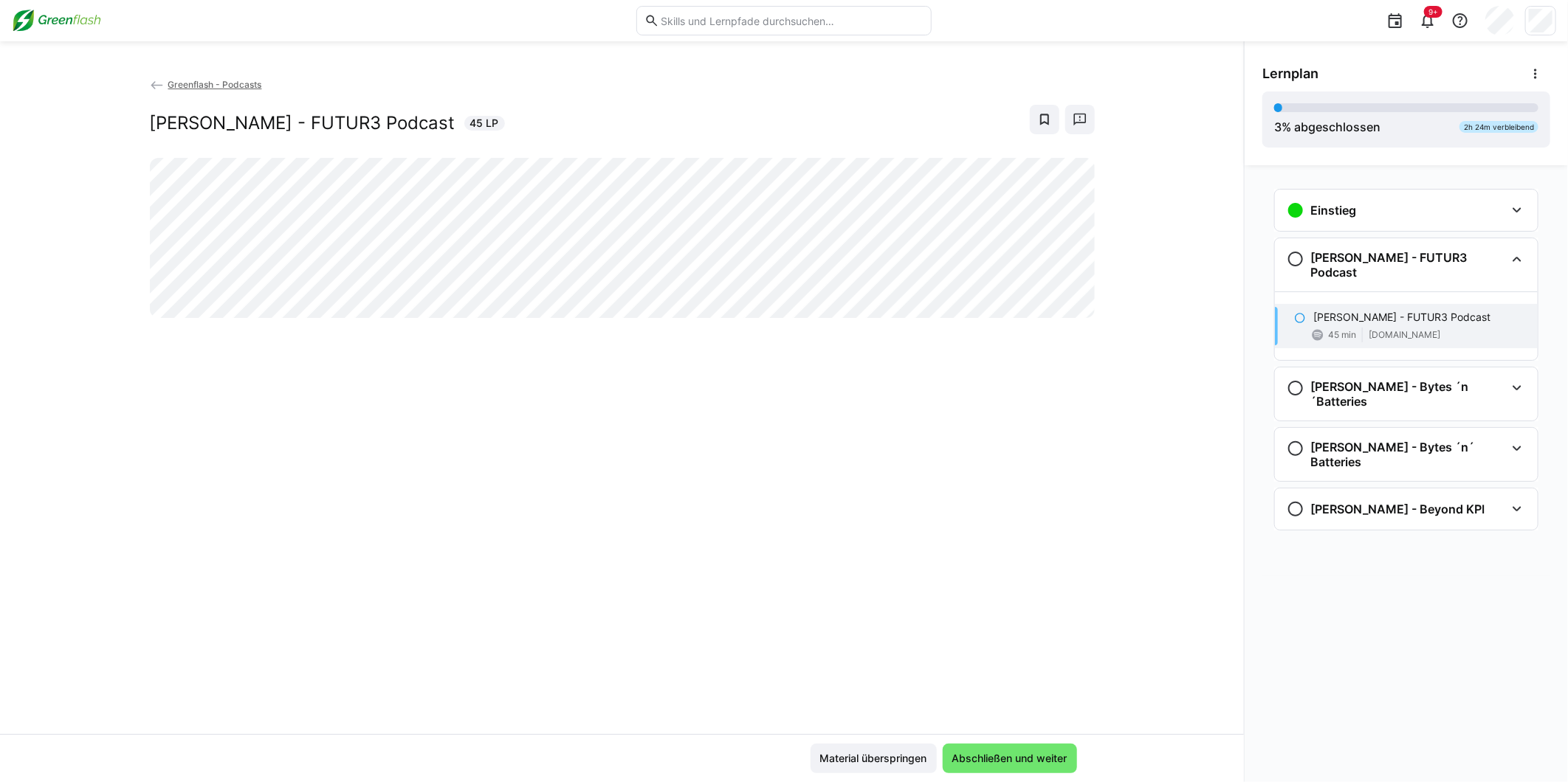
click at [23, 13] on img at bounding box center [56, 21] width 89 height 24
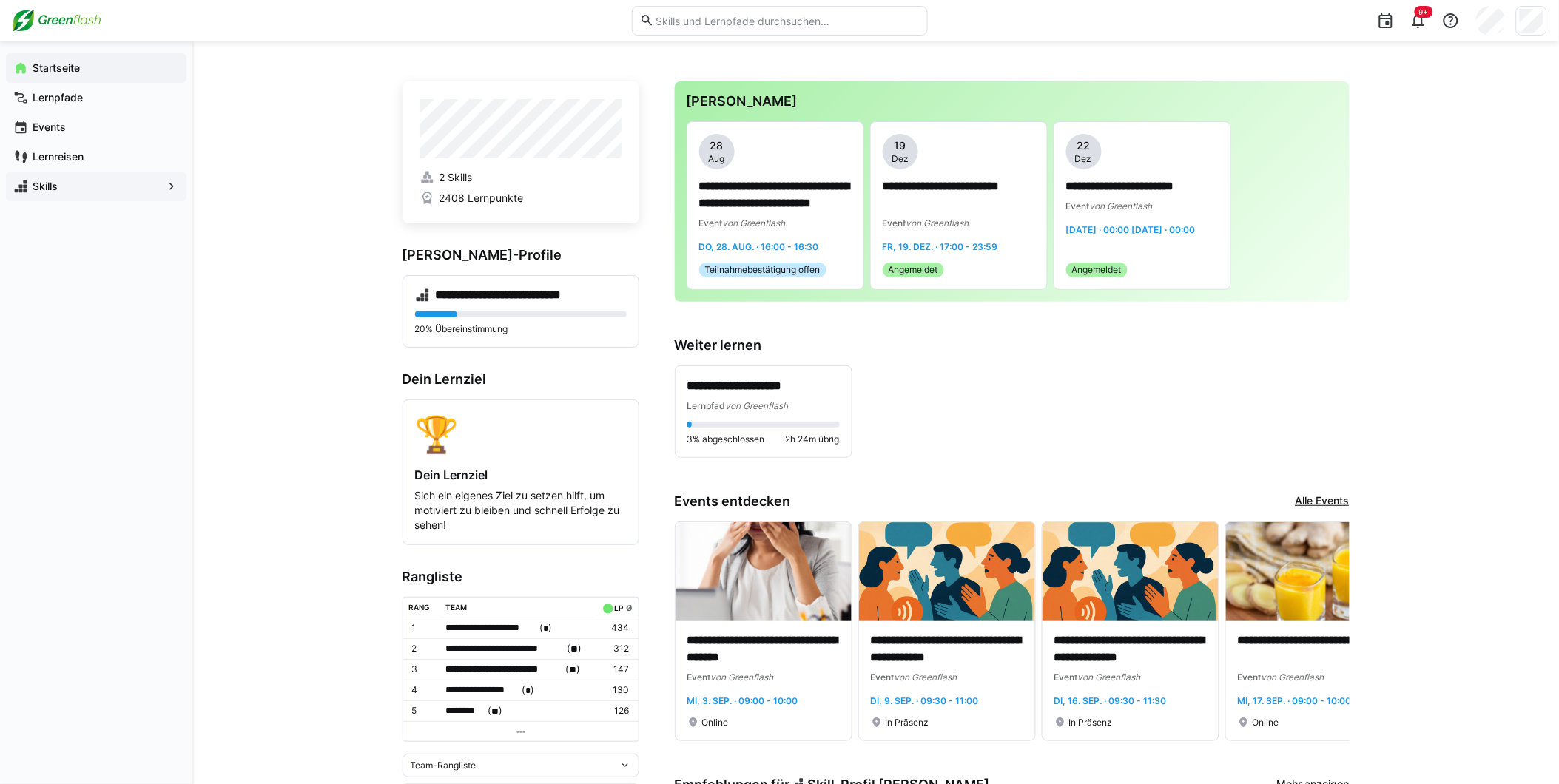
click at [58, 190] on span "Skills" at bounding box center [96, 186] width 132 height 15
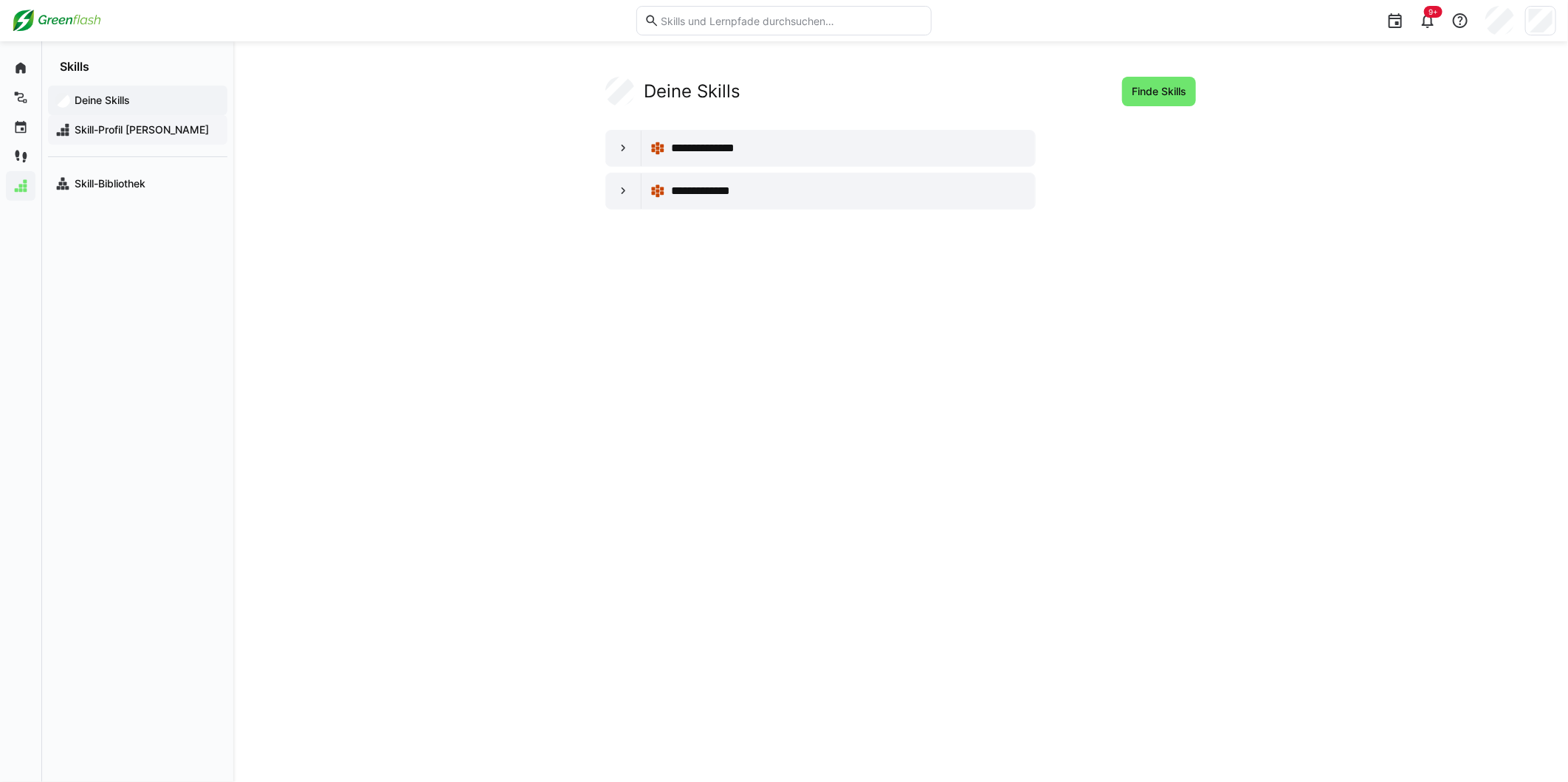
click at [99, 128] on span "Skill-Profil [PERSON_NAME]" at bounding box center [146, 130] width 148 height 15
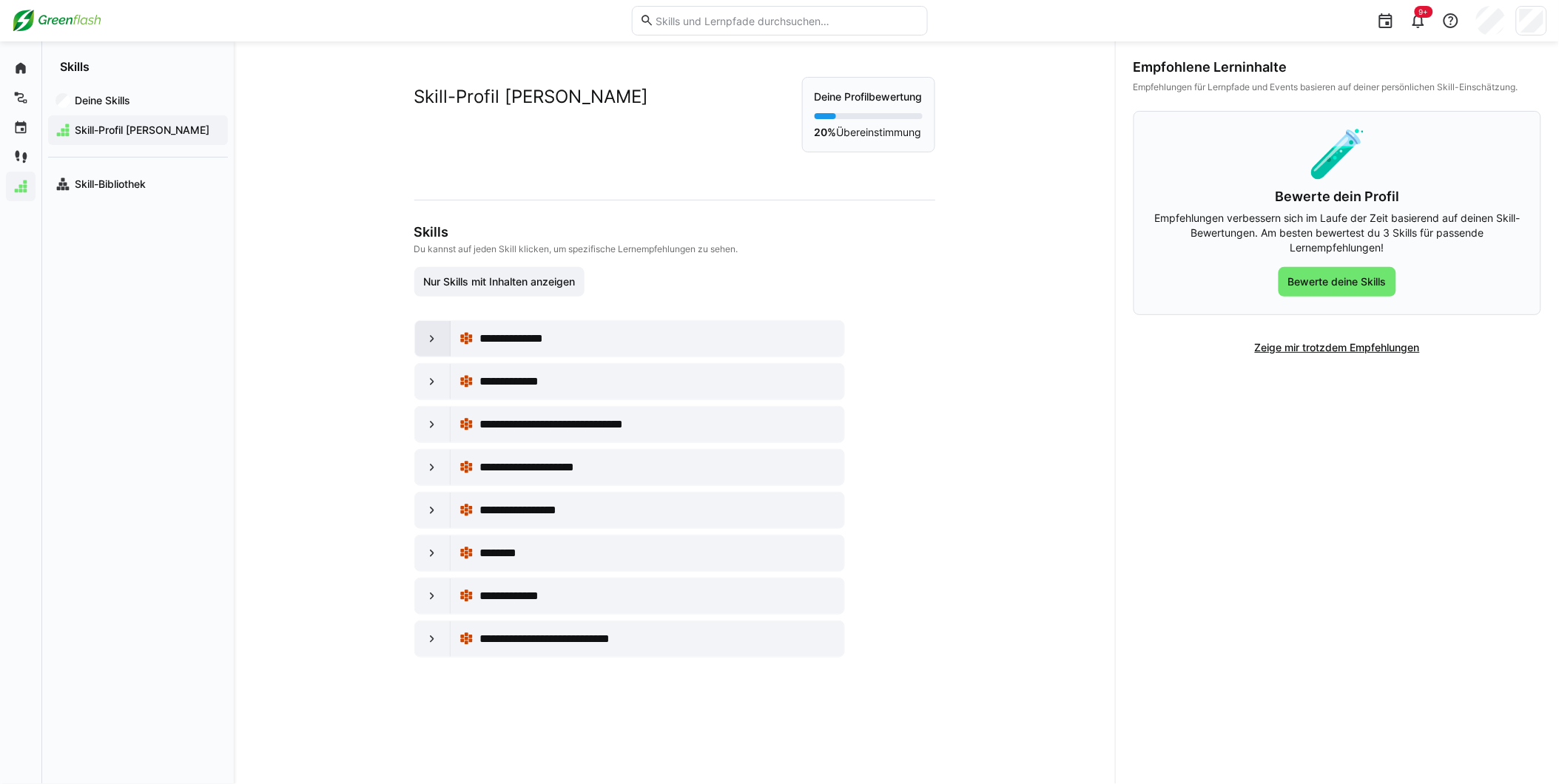
click at [427, 342] on eds-icon at bounding box center [432, 339] width 15 height 15
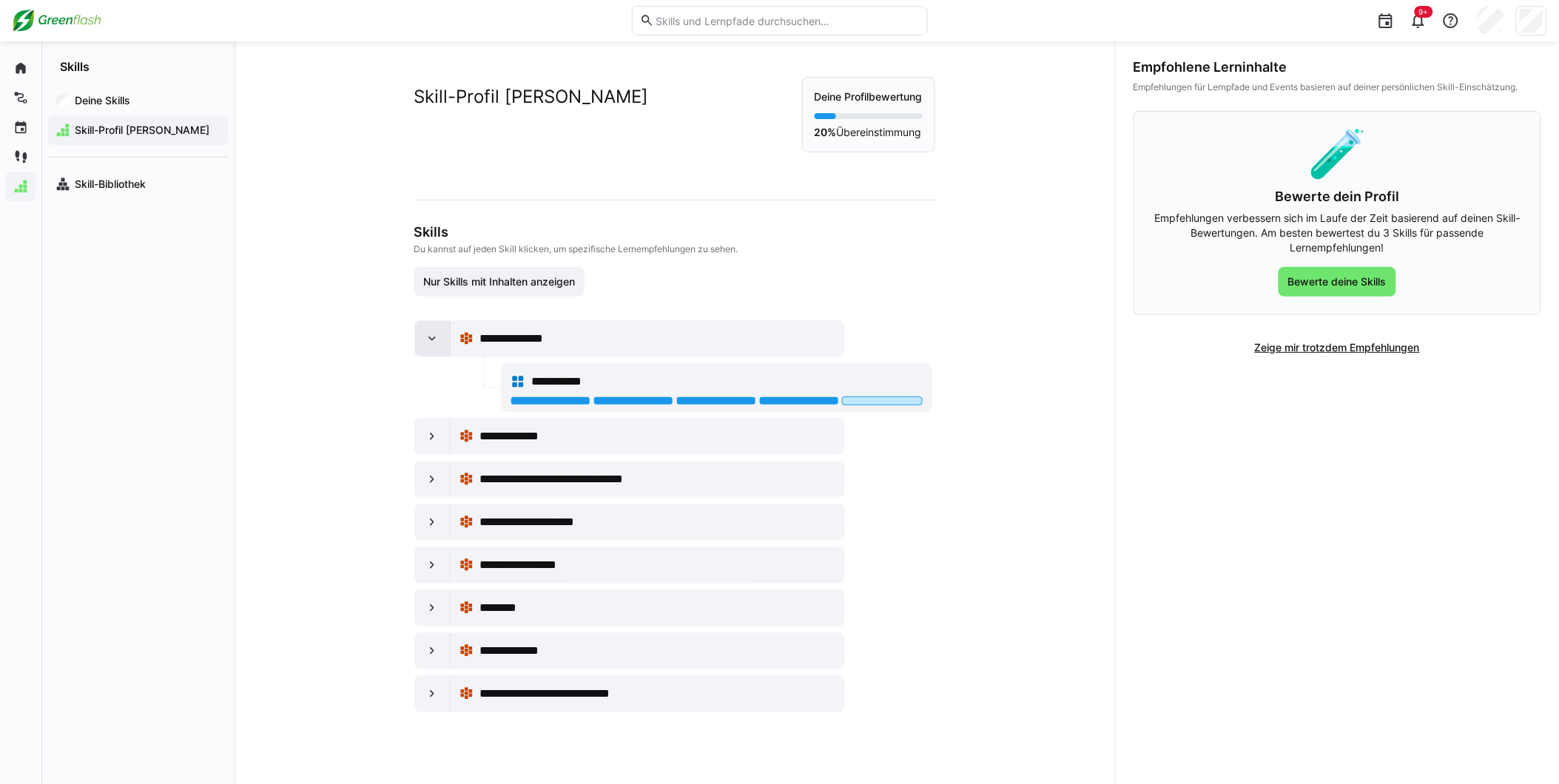
click at [417, 333] on div at bounding box center [432, 339] width 36 height 36
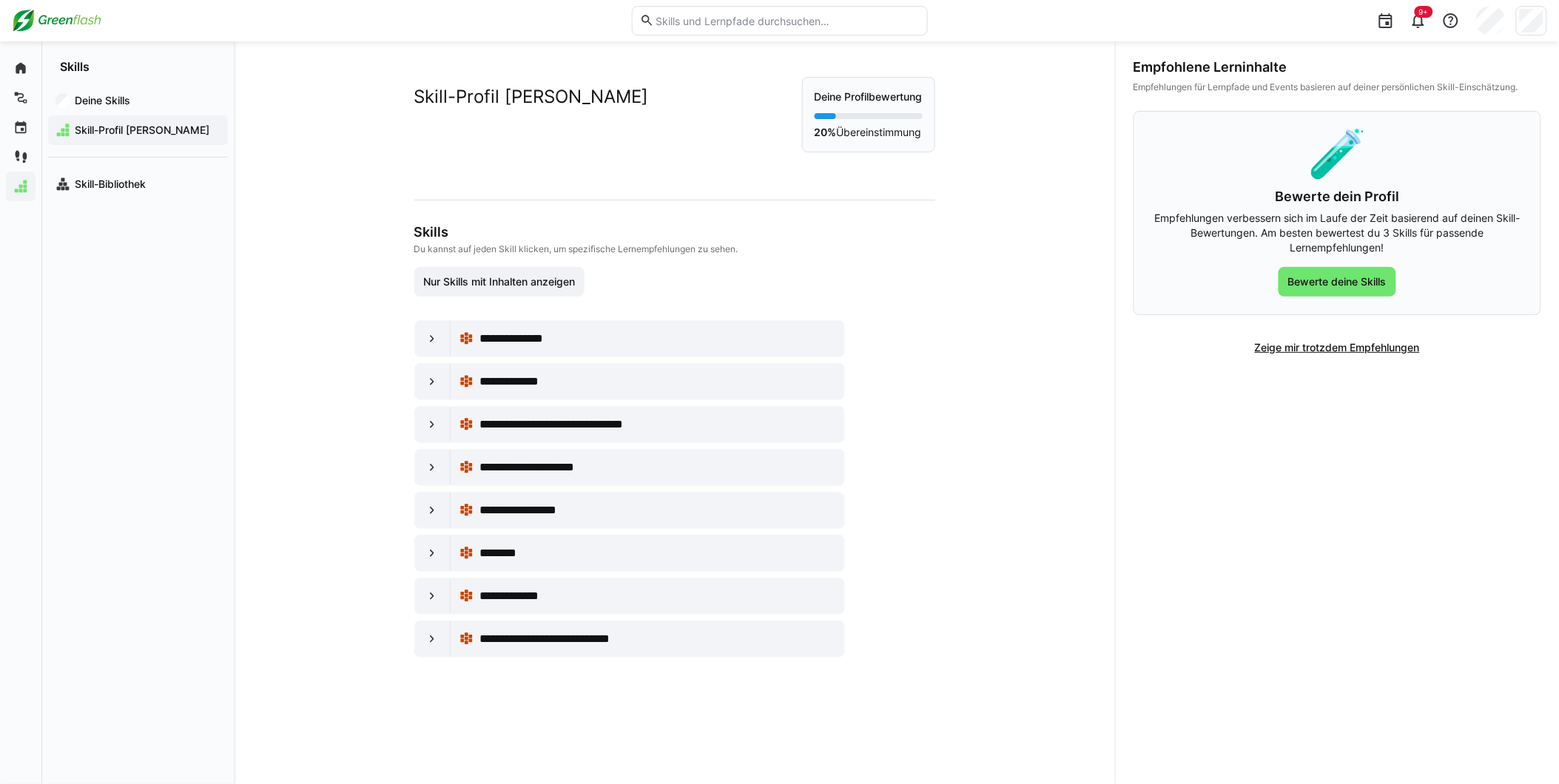
click at [603, 360] on div "**********" at bounding box center [673, 489] width 518 height 338
click at [602, 346] on div "**********" at bounding box center [657, 339] width 356 height 17
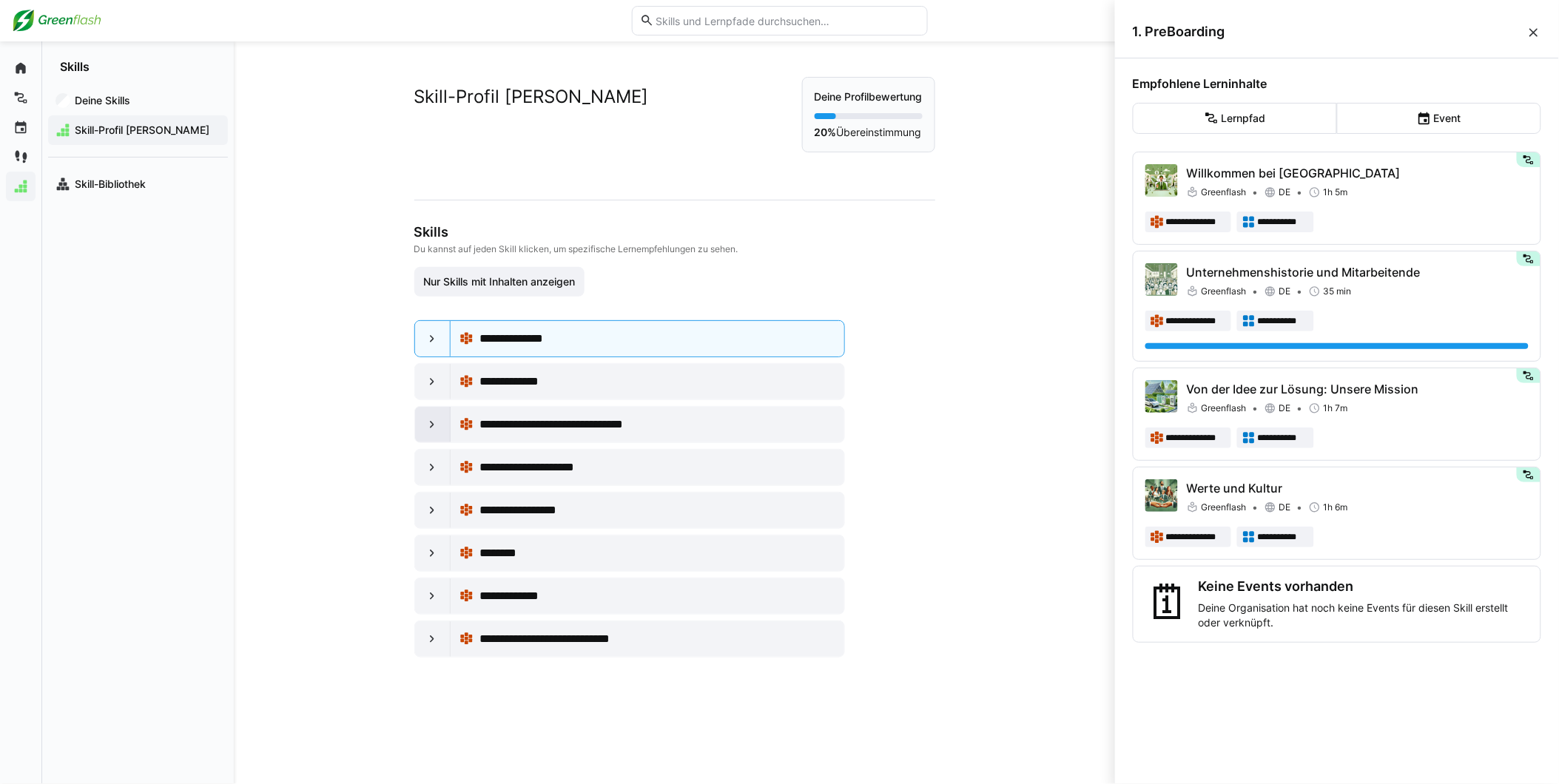
click at [429, 431] on eds-icon at bounding box center [432, 425] width 15 height 15
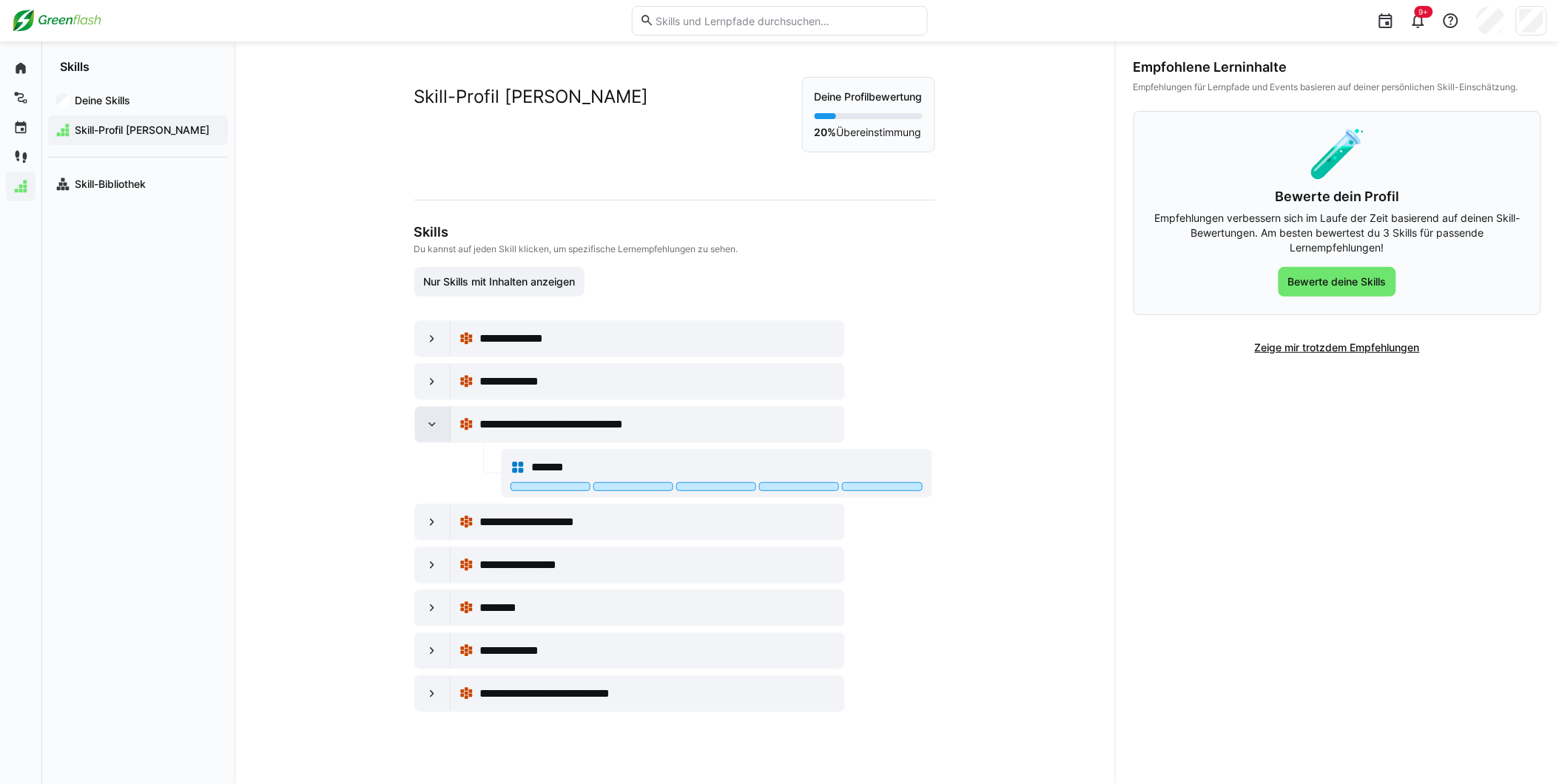
click at [429, 431] on eds-icon at bounding box center [432, 425] width 15 height 15
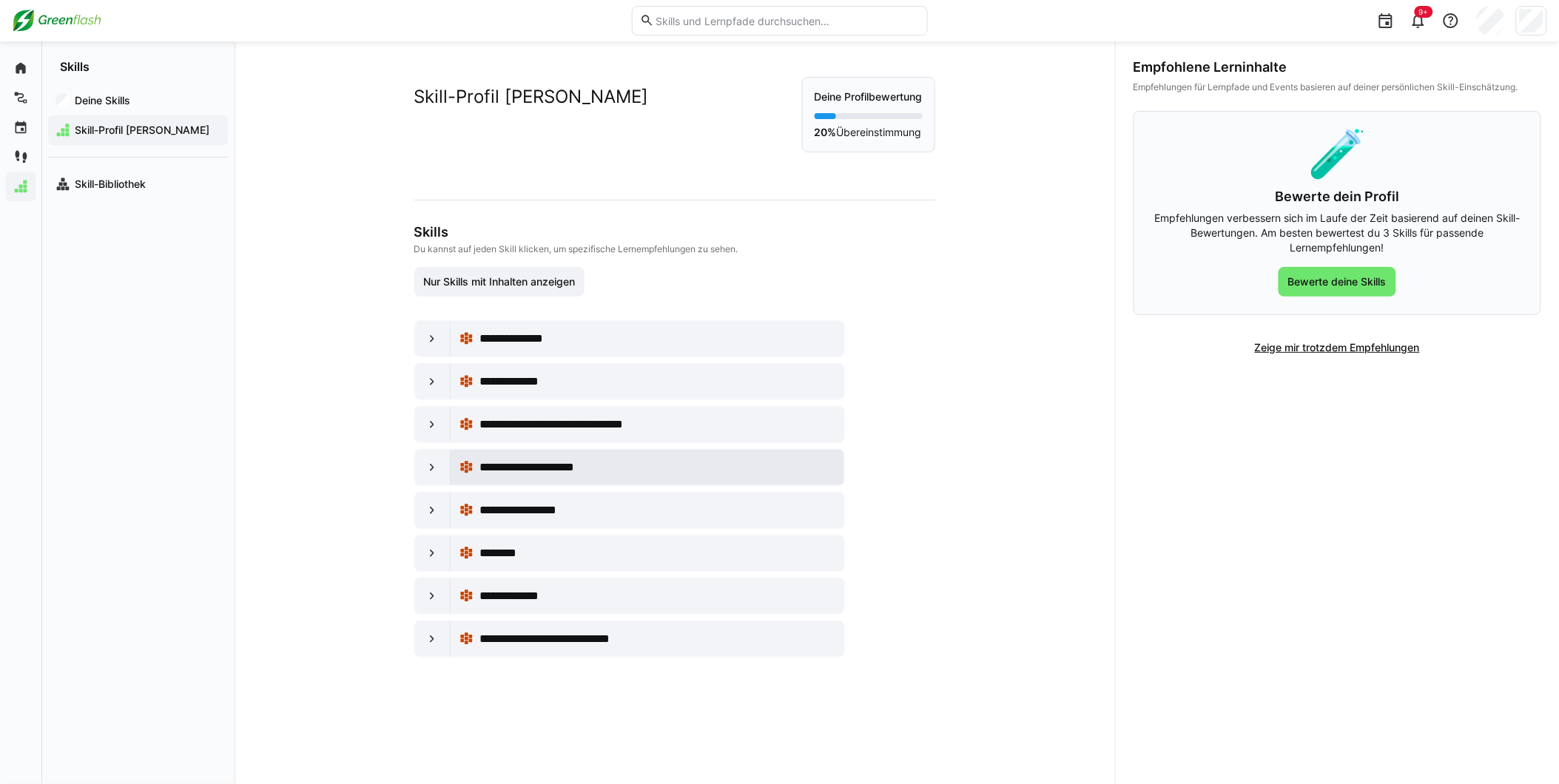
click at [541, 467] on span "**********" at bounding box center [540, 467] width 122 height 17
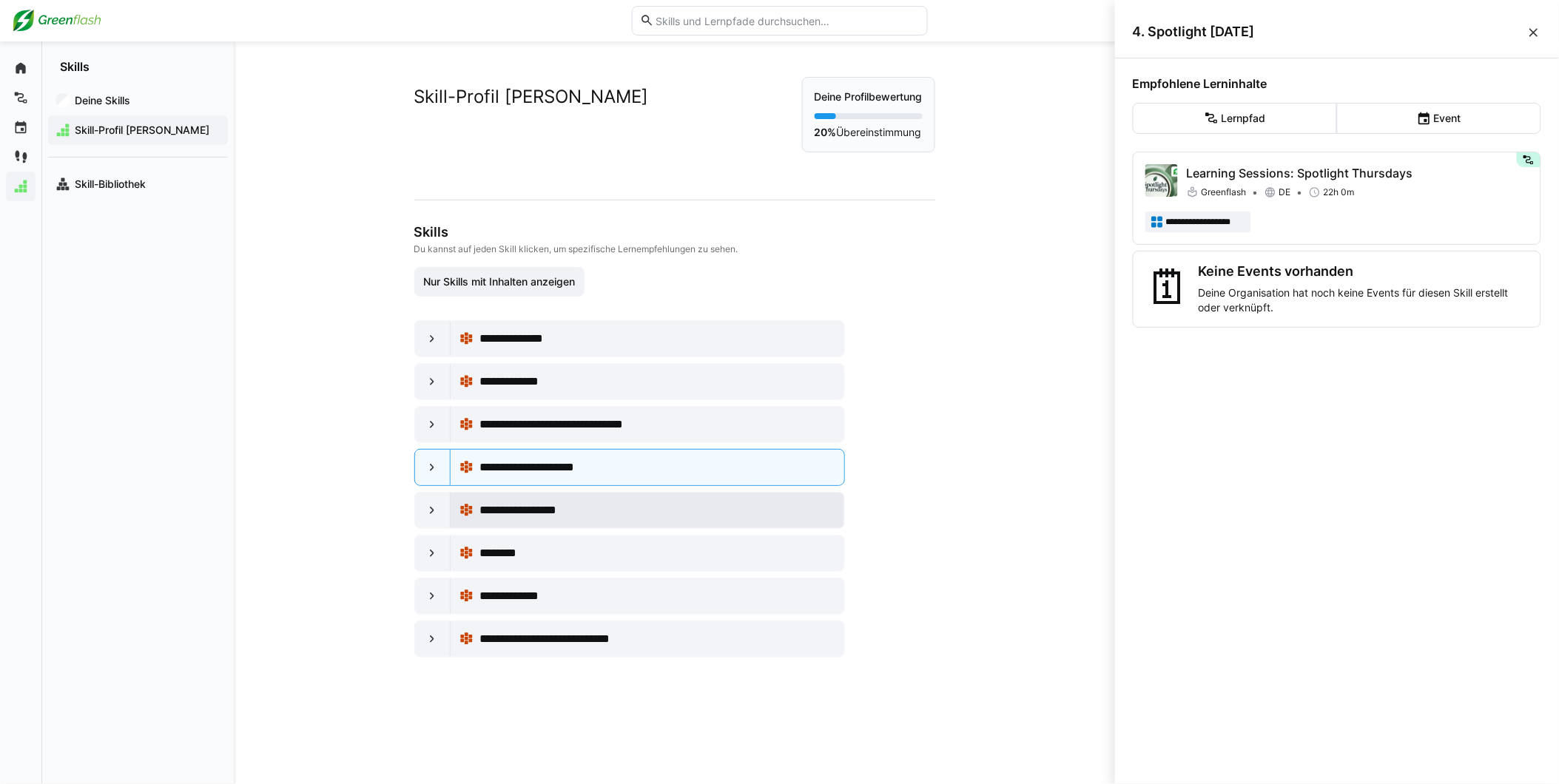
click at [562, 502] on span "**********" at bounding box center [531, 510] width 103 height 17
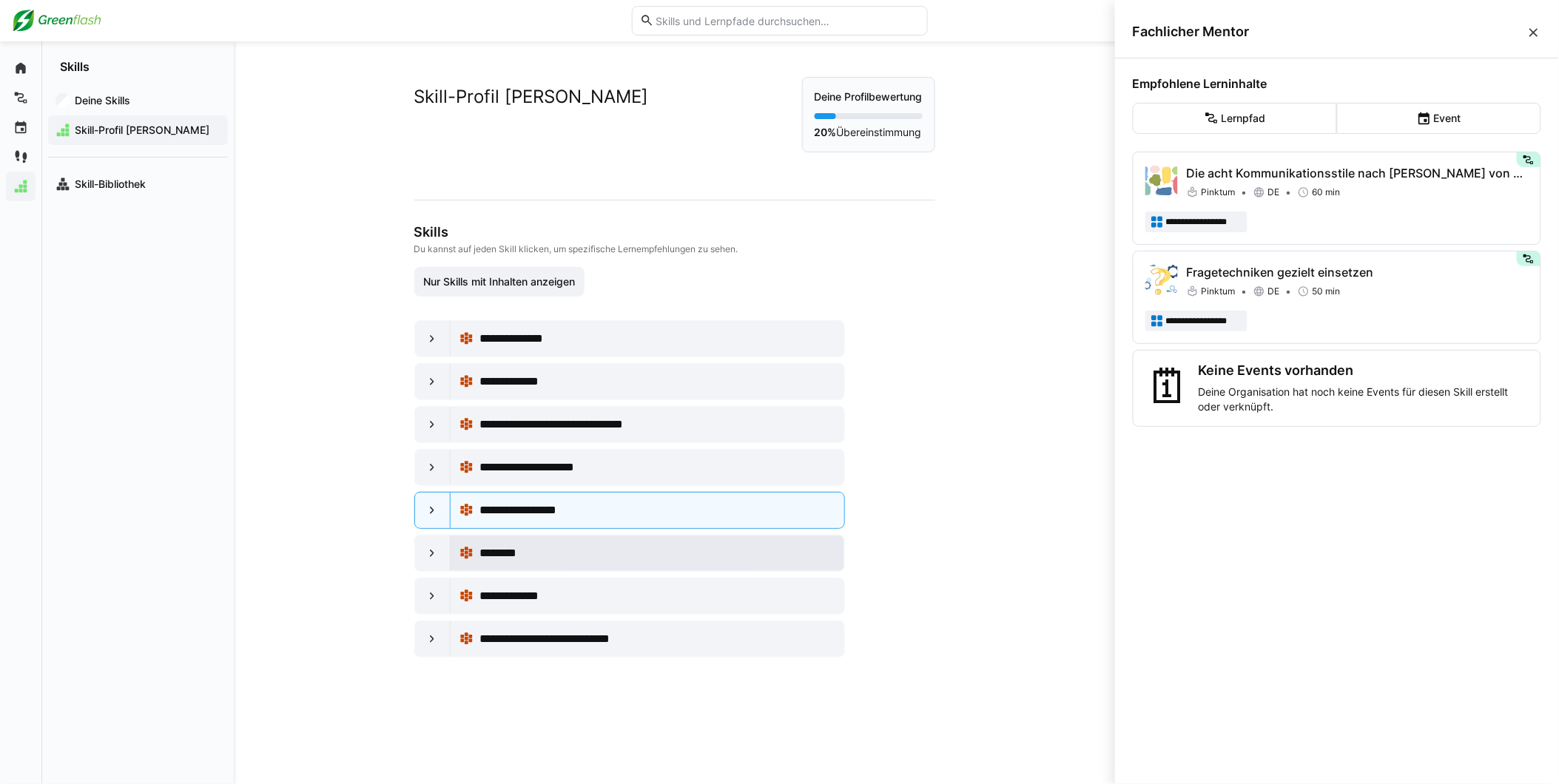
click at [556, 558] on div "********" at bounding box center [657, 553] width 356 height 17
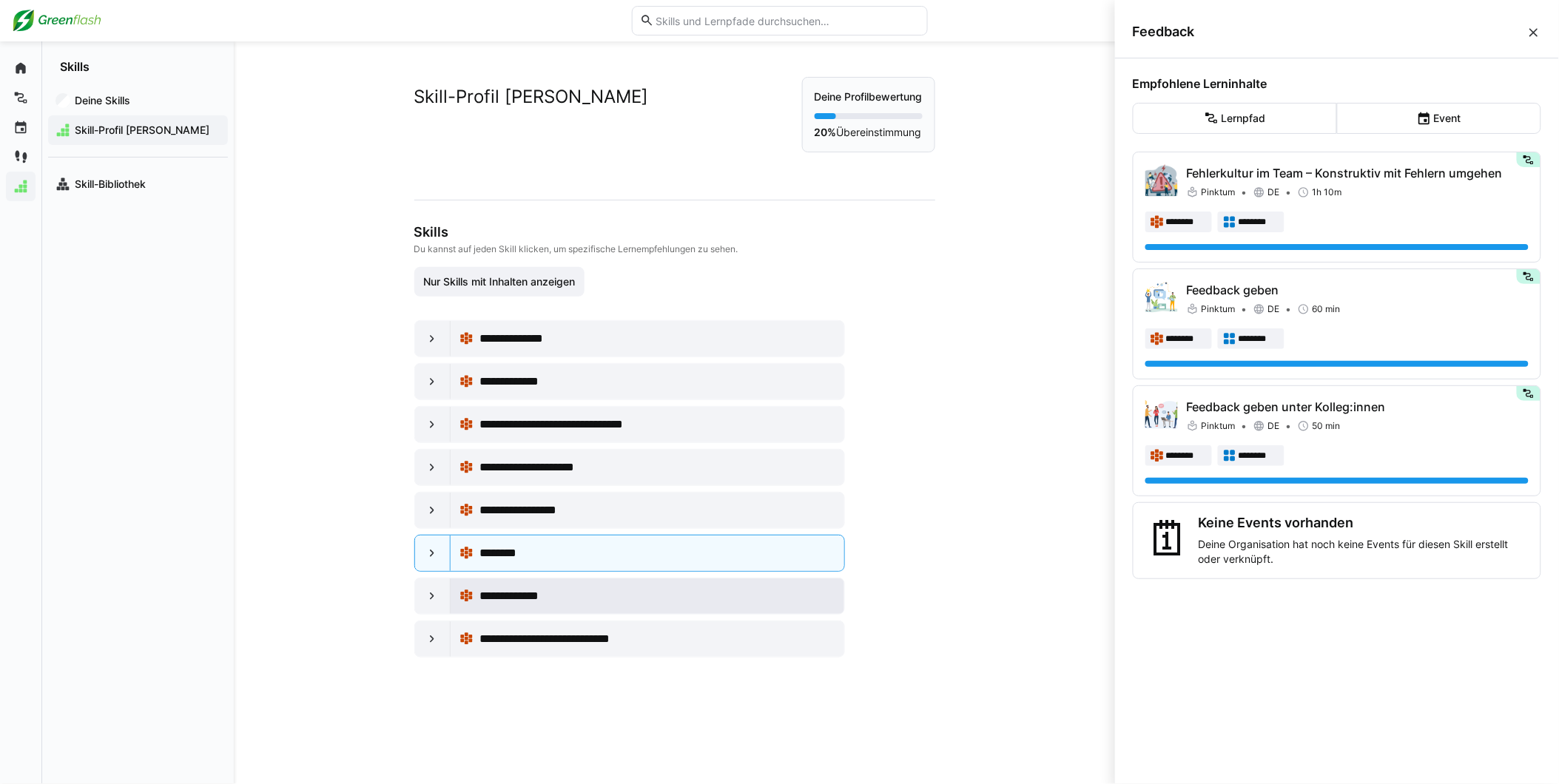
click at [527, 594] on span "**********" at bounding box center [522, 596] width 87 height 17
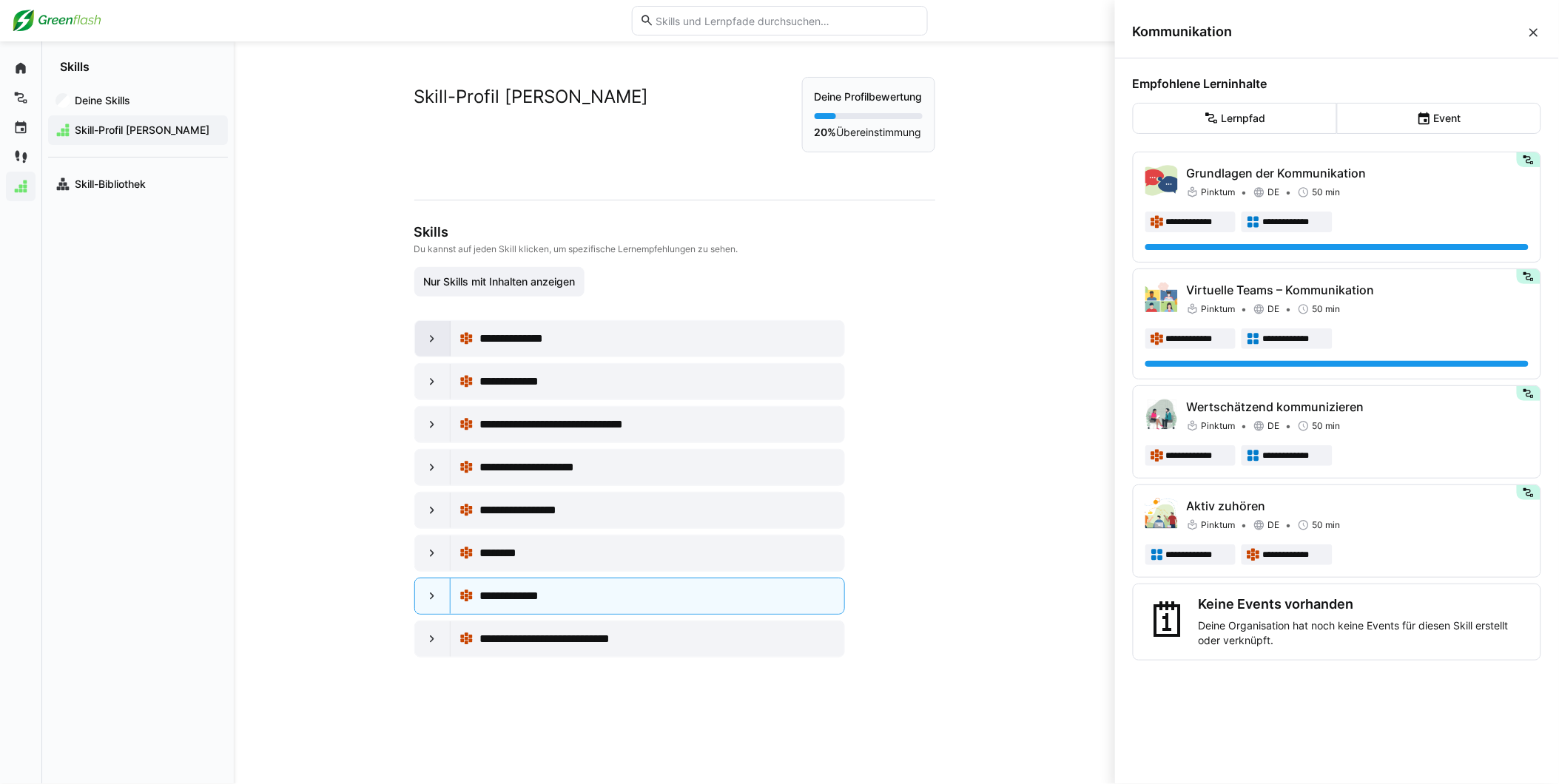
click at [428, 336] on eds-icon at bounding box center [432, 339] width 15 height 15
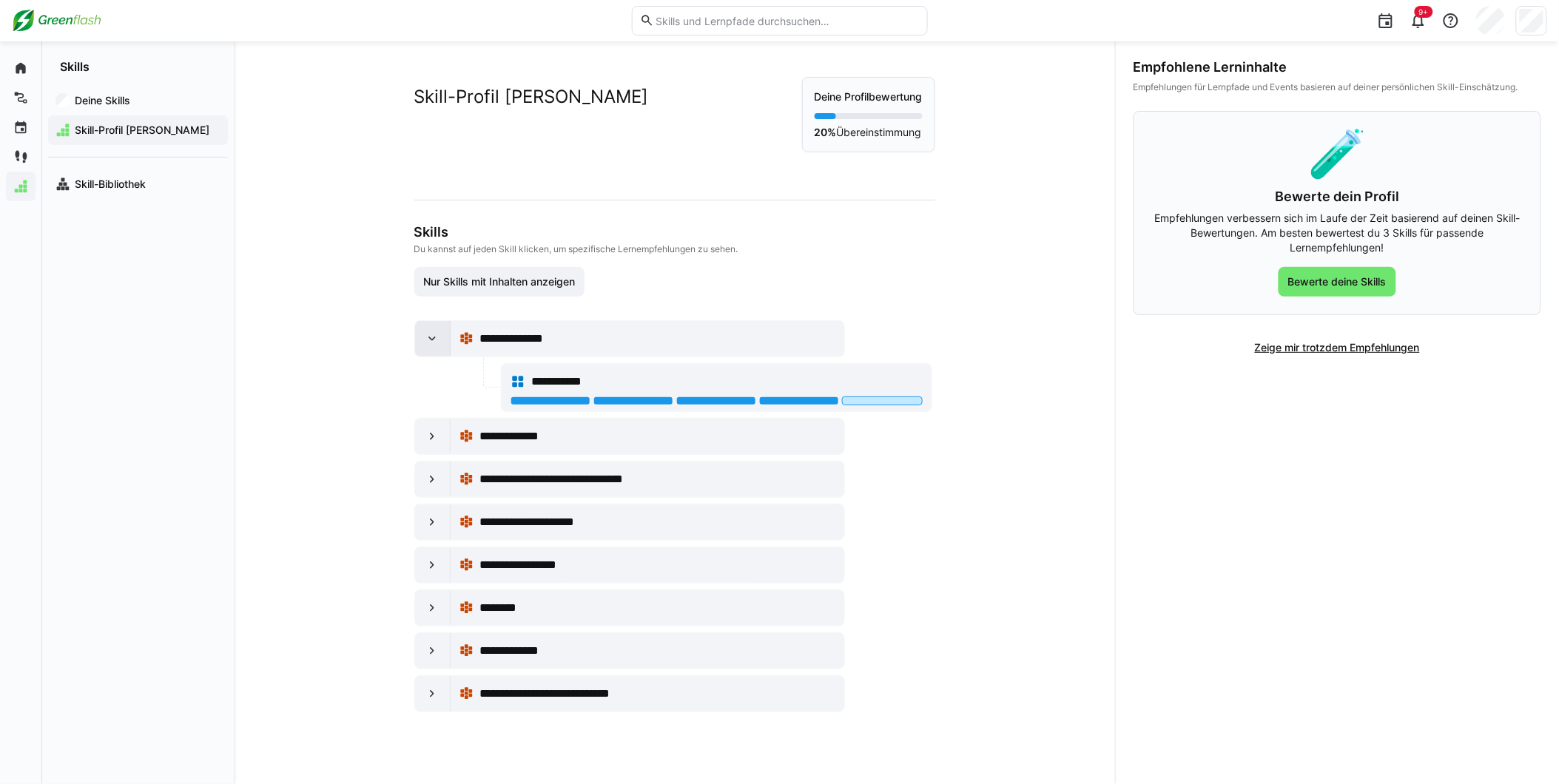
click at [428, 336] on eds-icon at bounding box center [432, 339] width 15 height 15
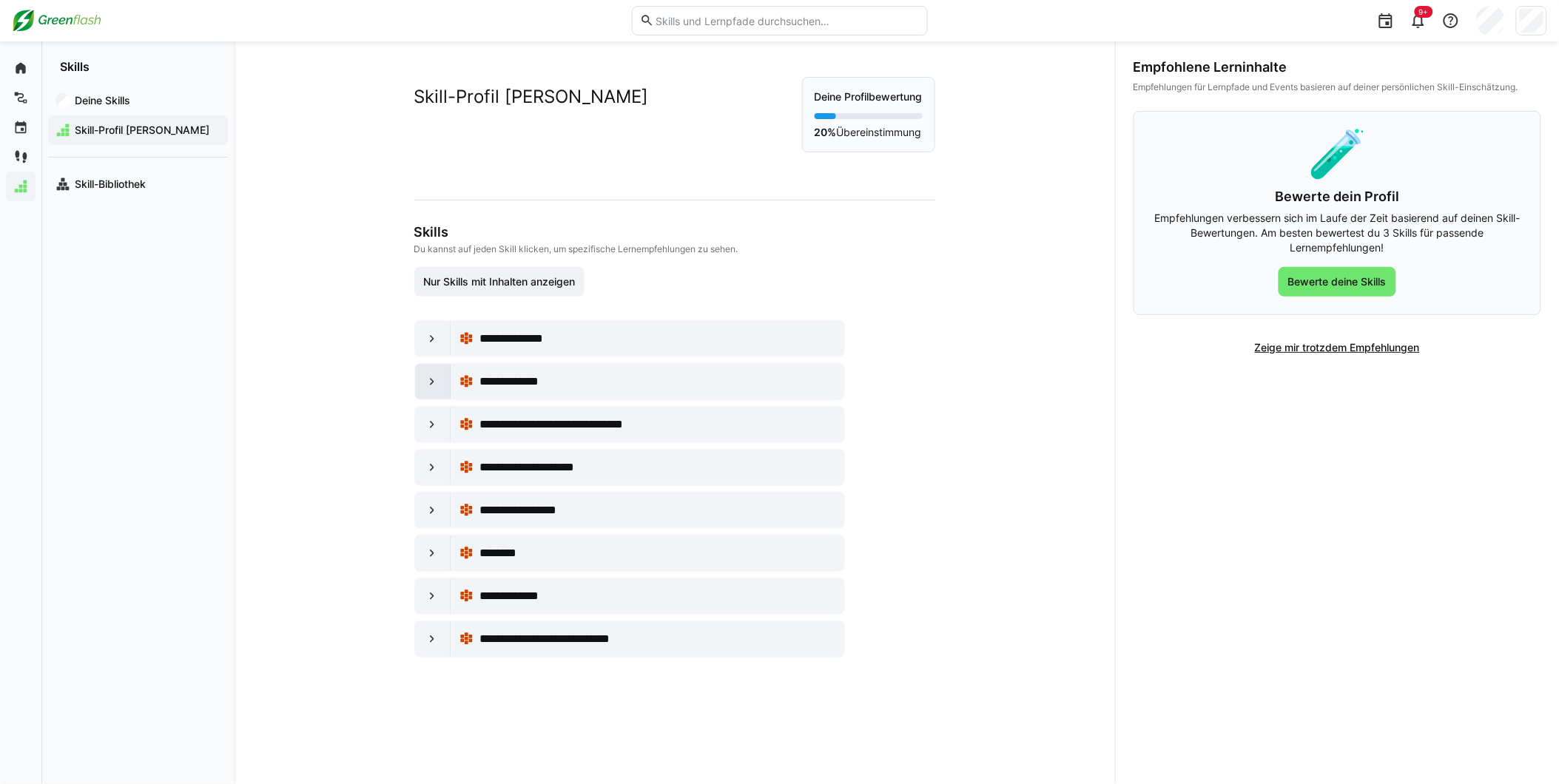
click at [433, 365] on div at bounding box center [432, 382] width 36 height 36
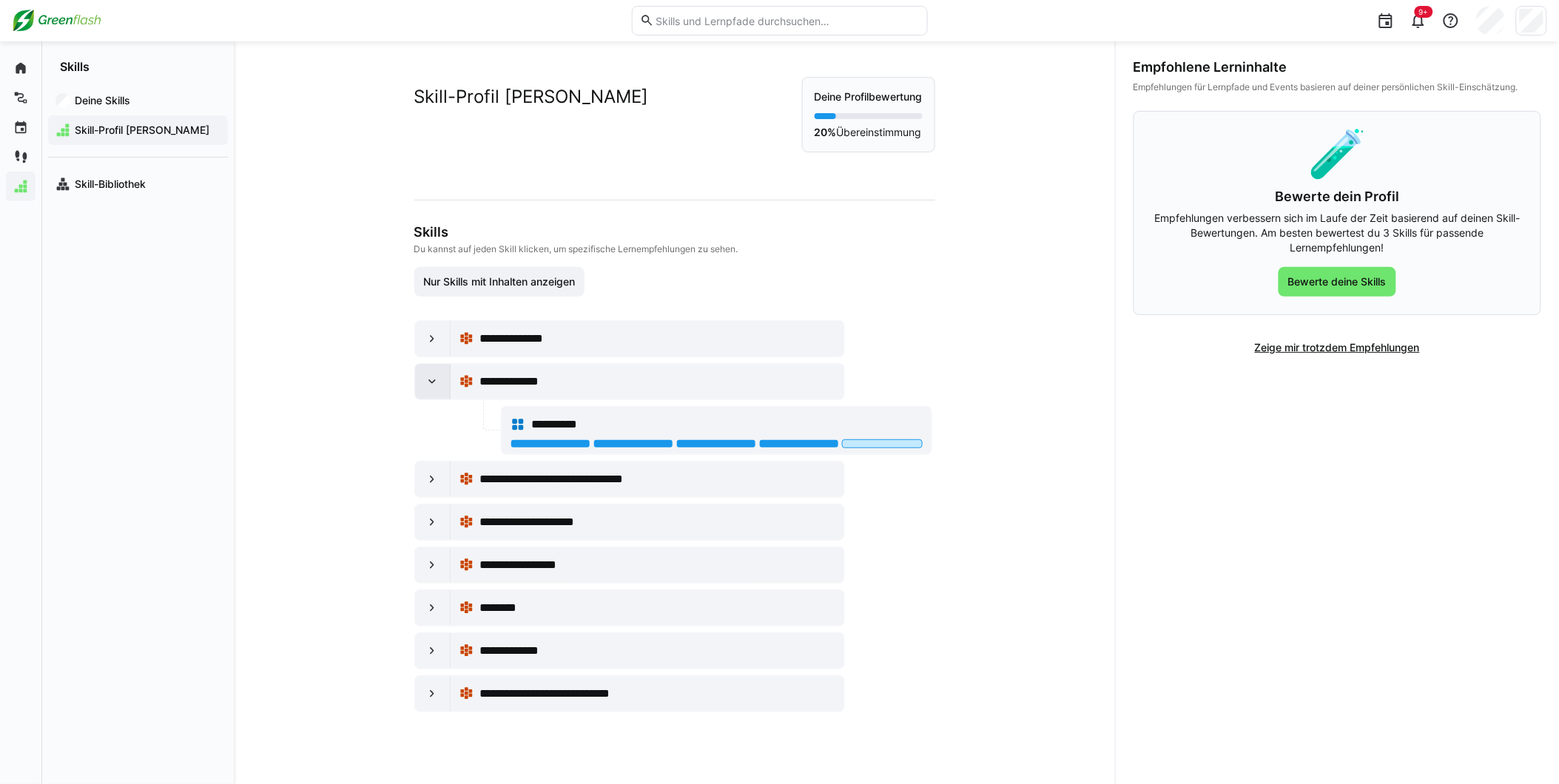
click at [432, 368] on div at bounding box center [432, 382] width 36 height 36
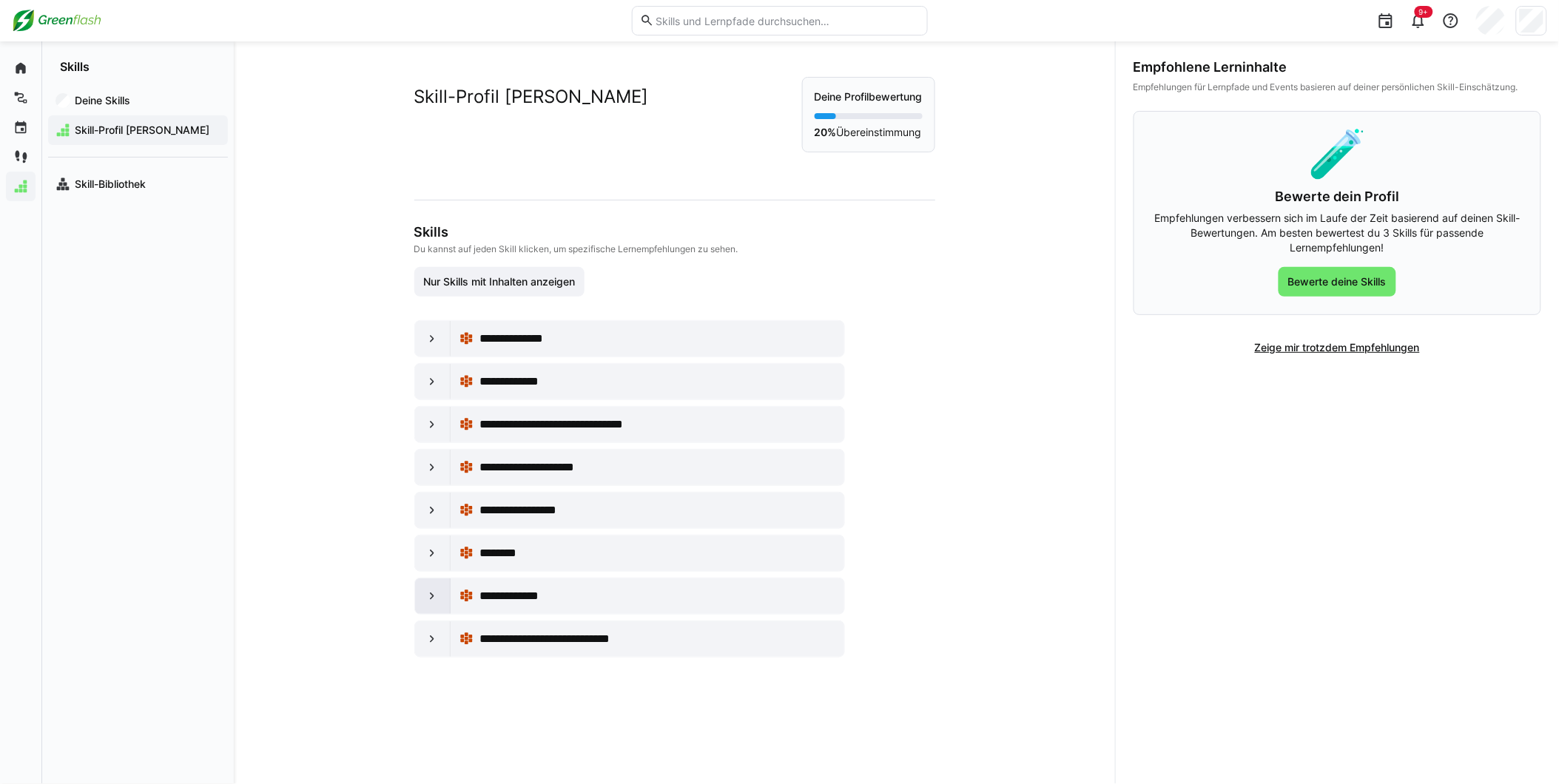
click at [437, 594] on div at bounding box center [432, 596] width 36 height 36
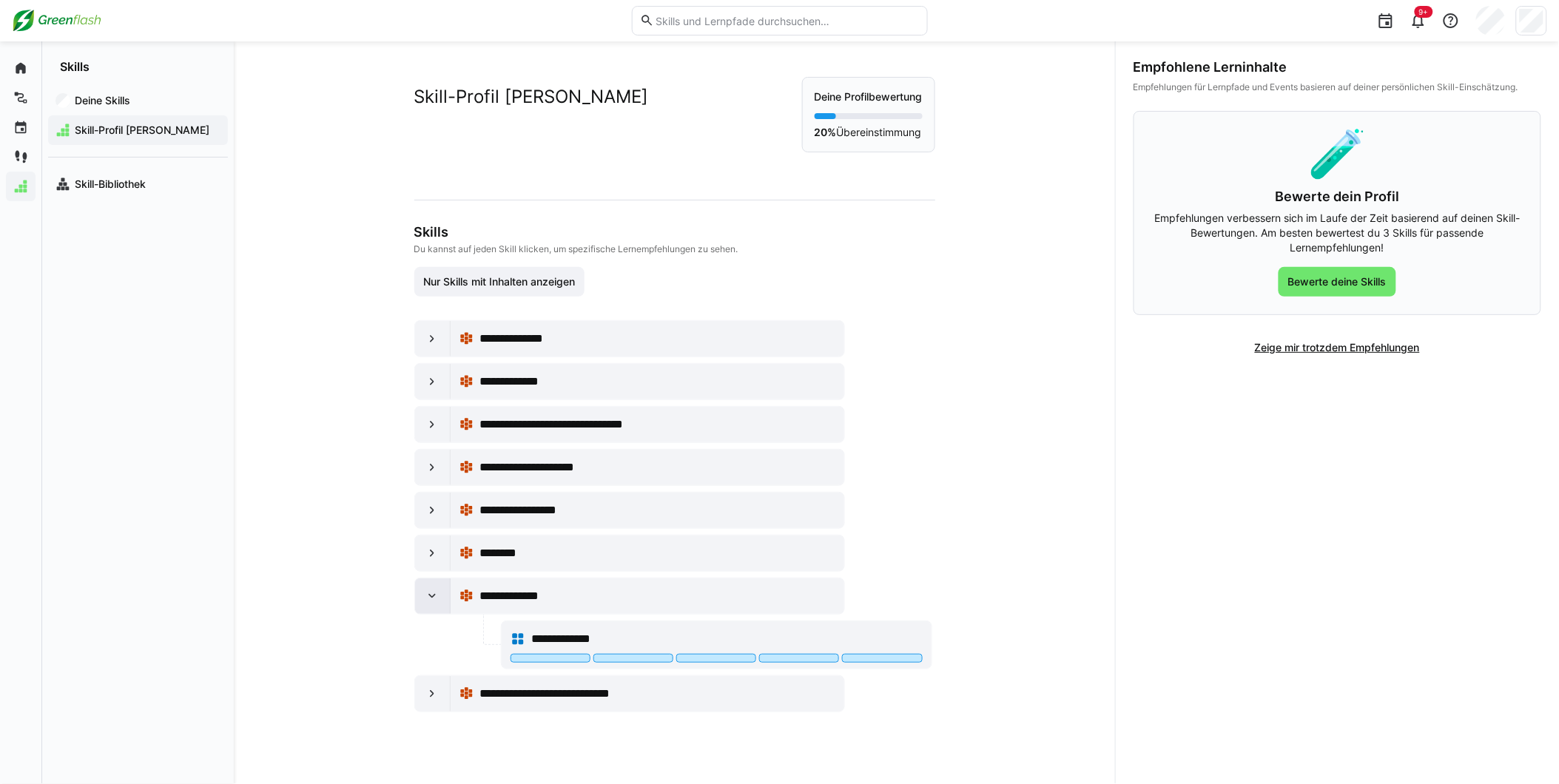
click at [437, 589] on div at bounding box center [432, 596] width 36 height 36
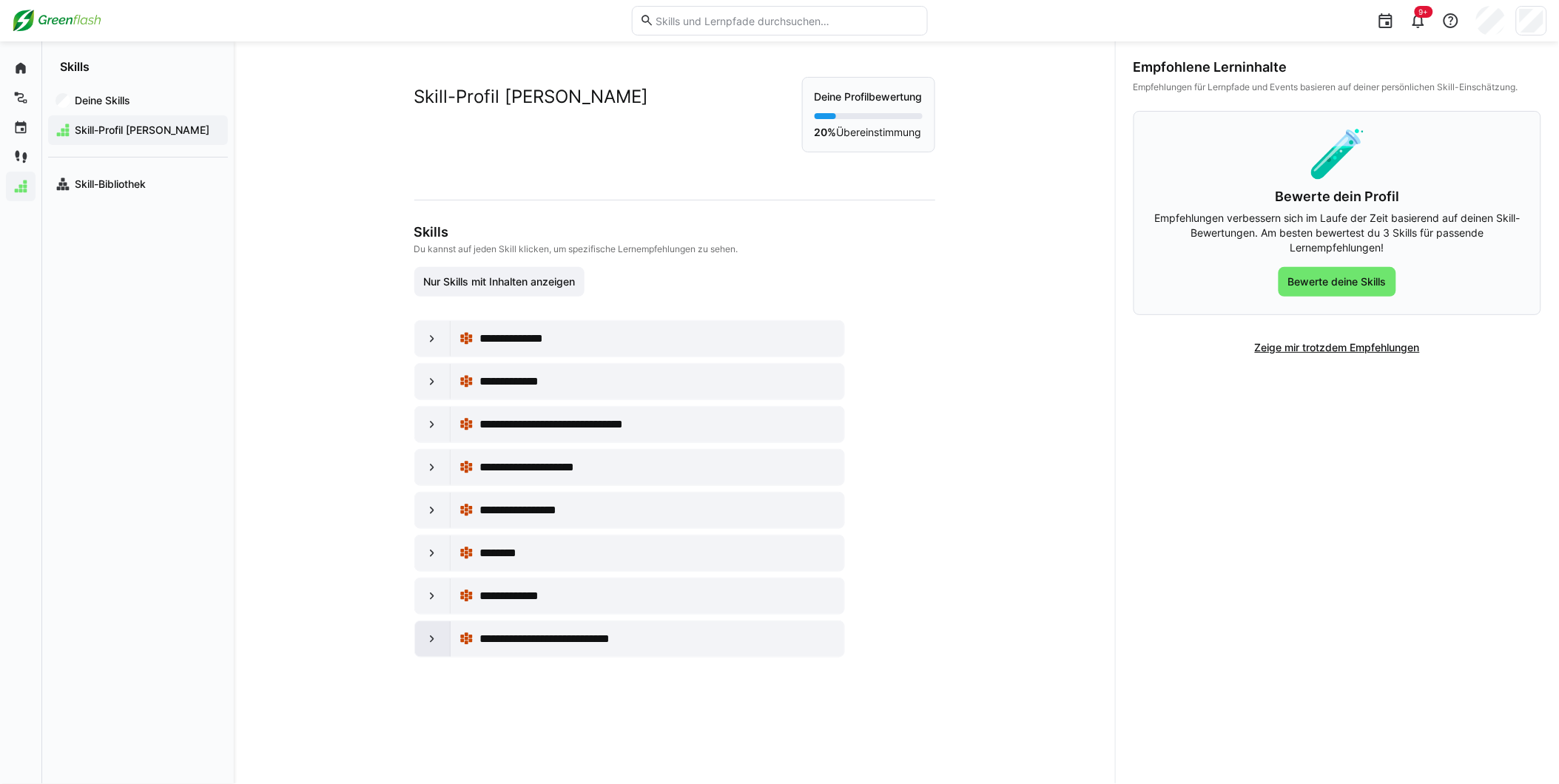
click at [437, 643] on div at bounding box center [432, 639] width 36 height 36
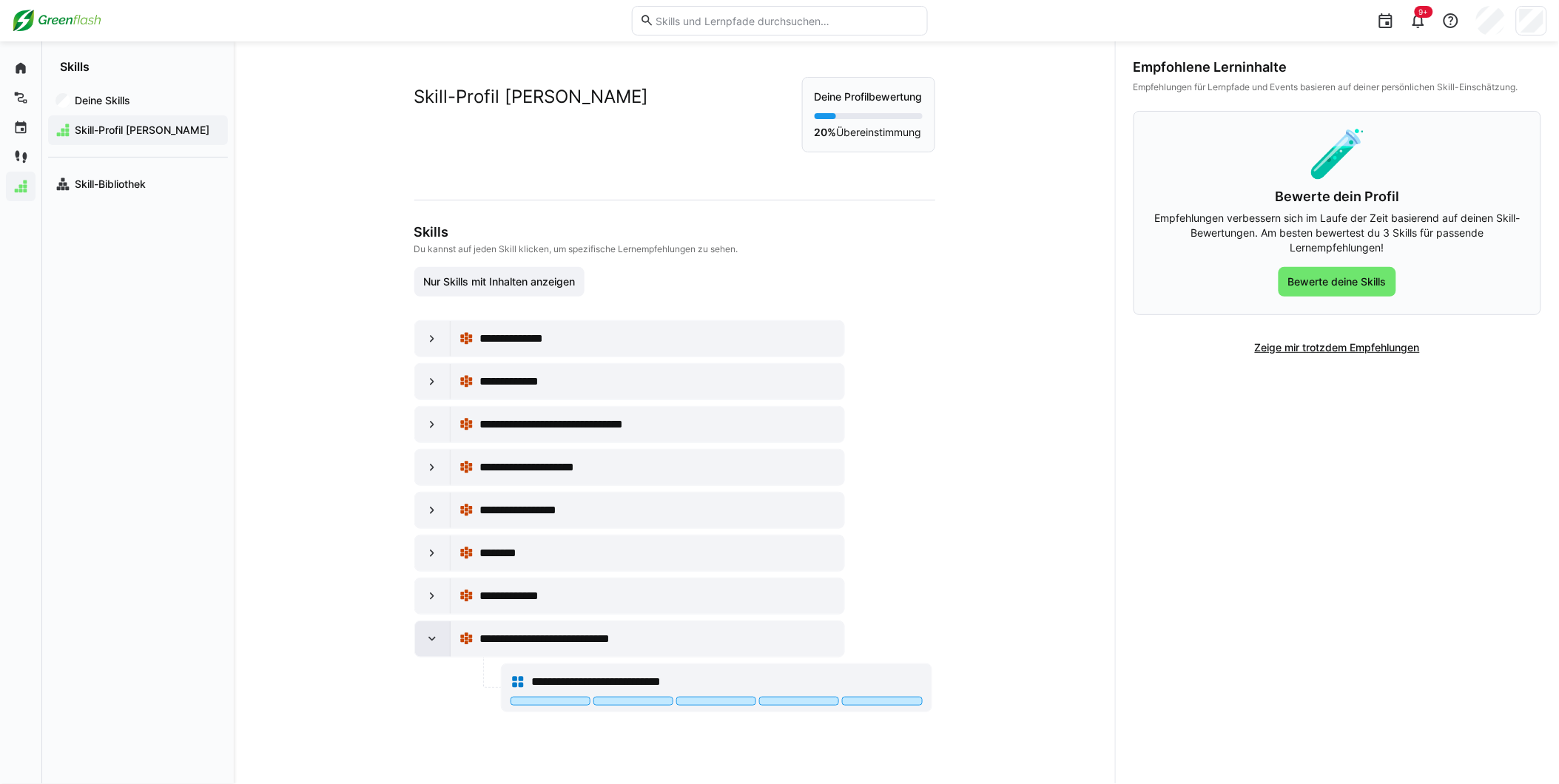
click at [437, 642] on div at bounding box center [432, 639] width 36 height 36
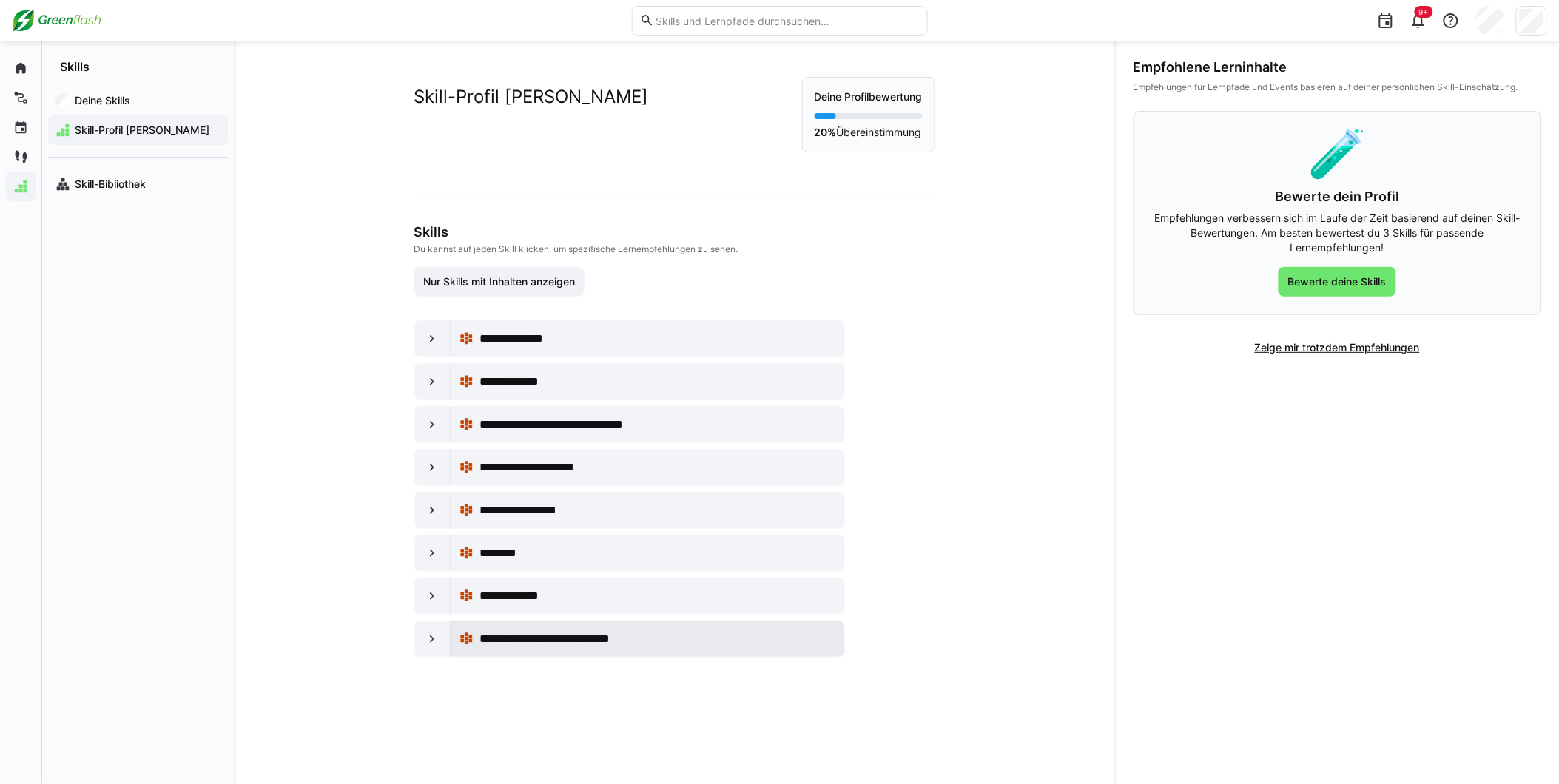
click at [587, 635] on span "**********" at bounding box center [571, 638] width 184 height 17
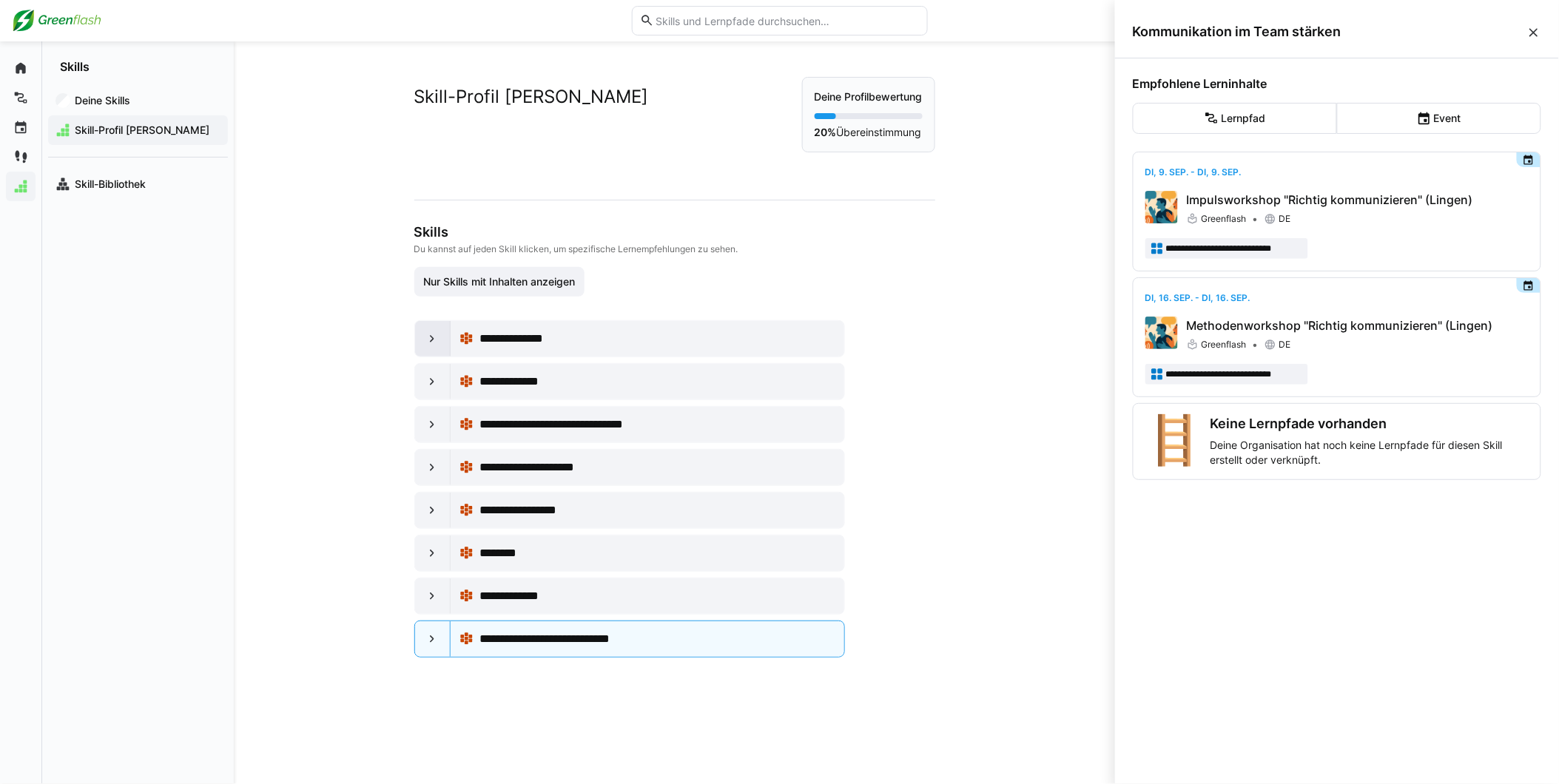
click at [440, 342] on div at bounding box center [432, 339] width 36 height 36
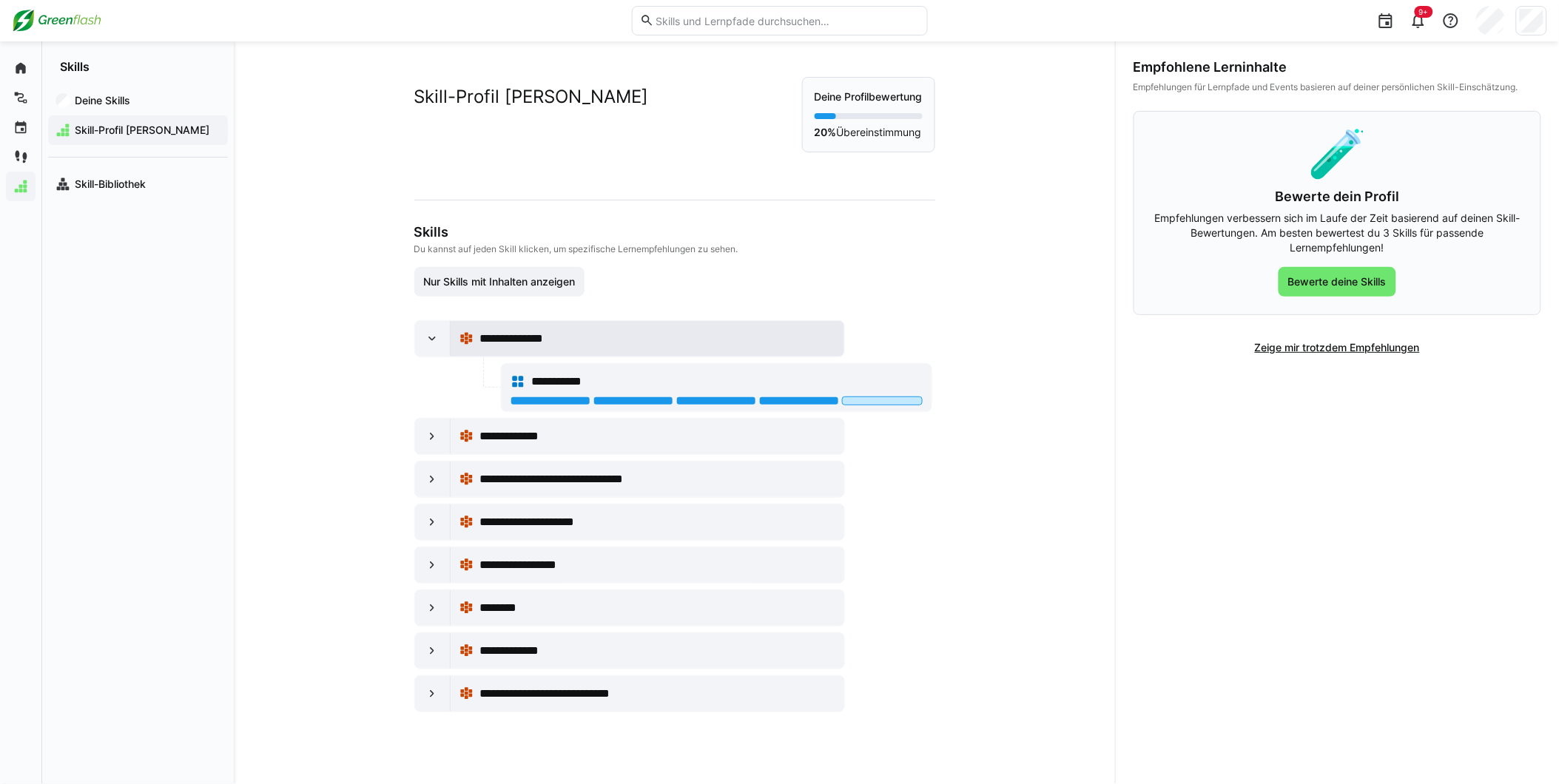
click at [507, 346] on span "**********" at bounding box center [519, 339] width 80 height 17
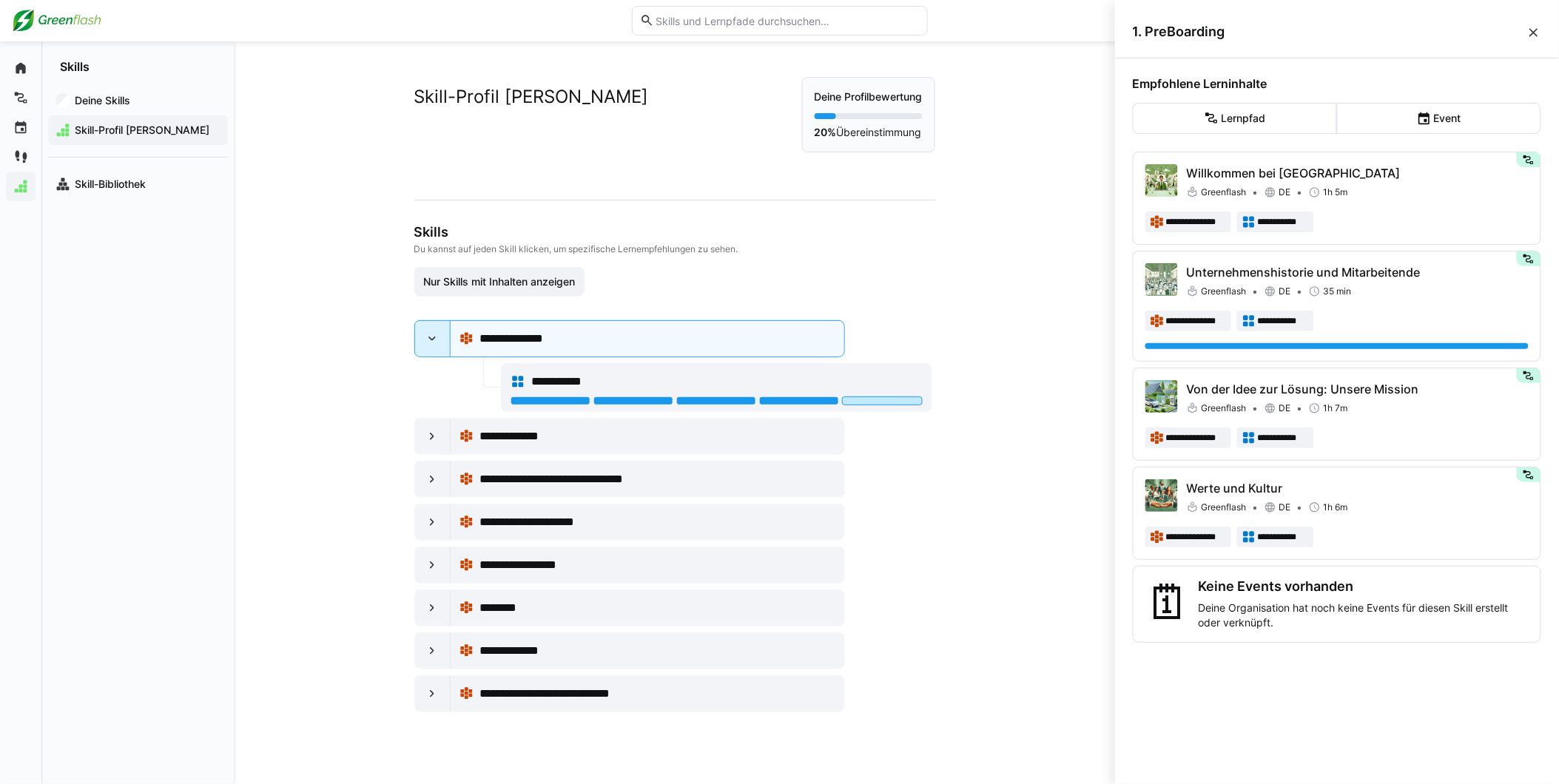
click at [431, 342] on eds-icon at bounding box center [432, 339] width 15 height 15
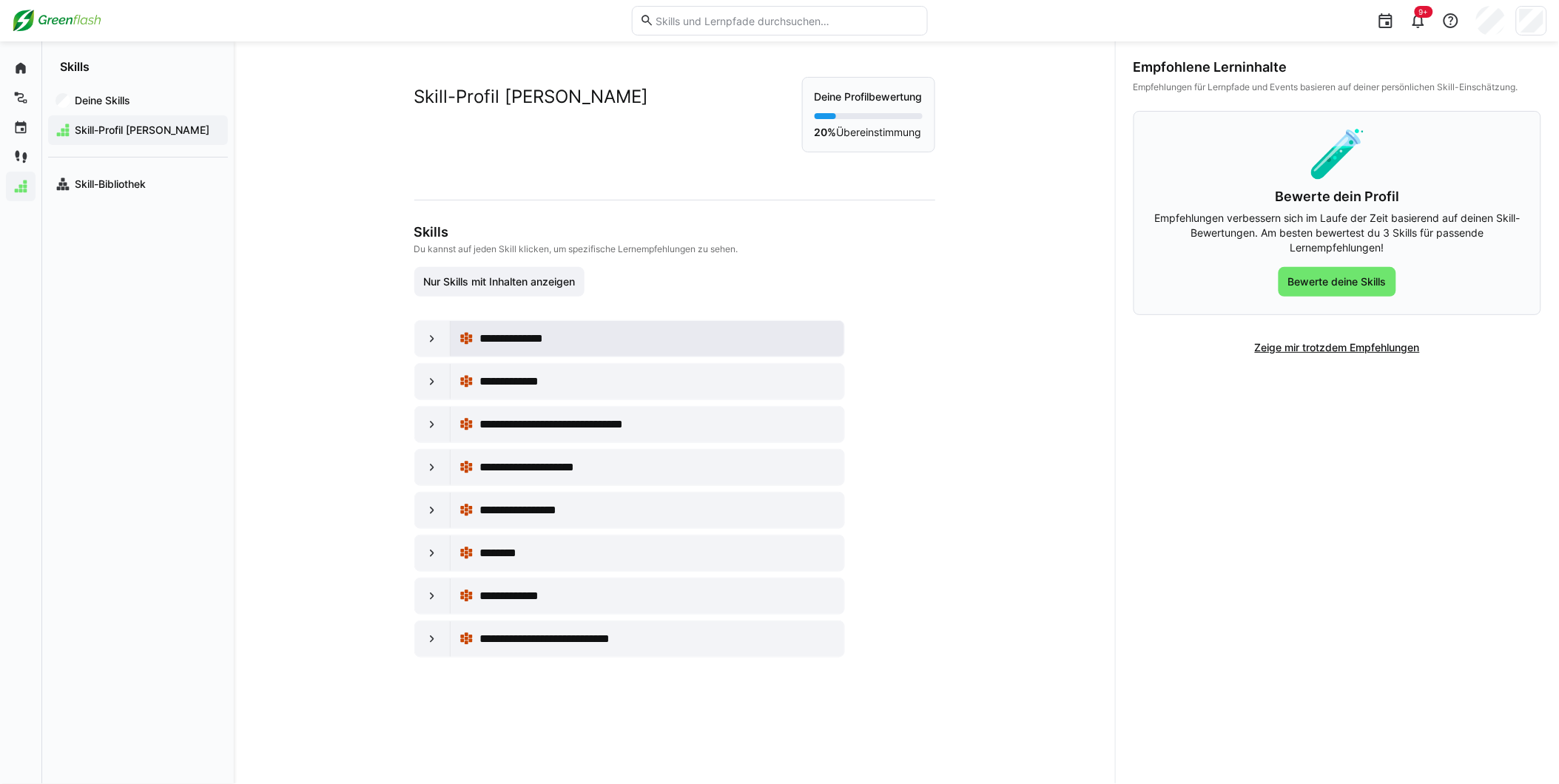
click at [511, 329] on div "**********" at bounding box center [647, 339] width 377 height 30
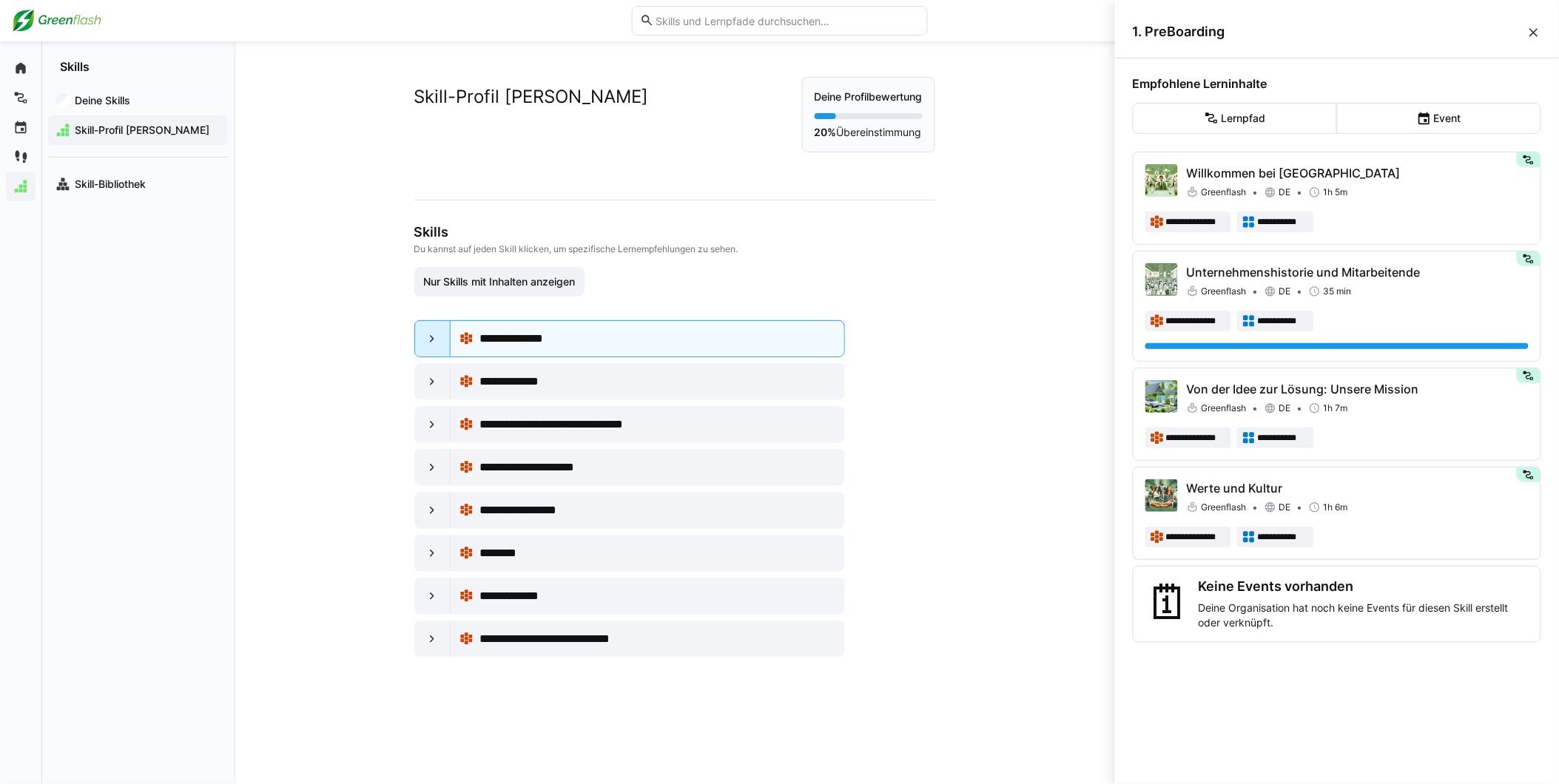
click at [435, 341] on eds-icon at bounding box center [432, 339] width 15 height 15
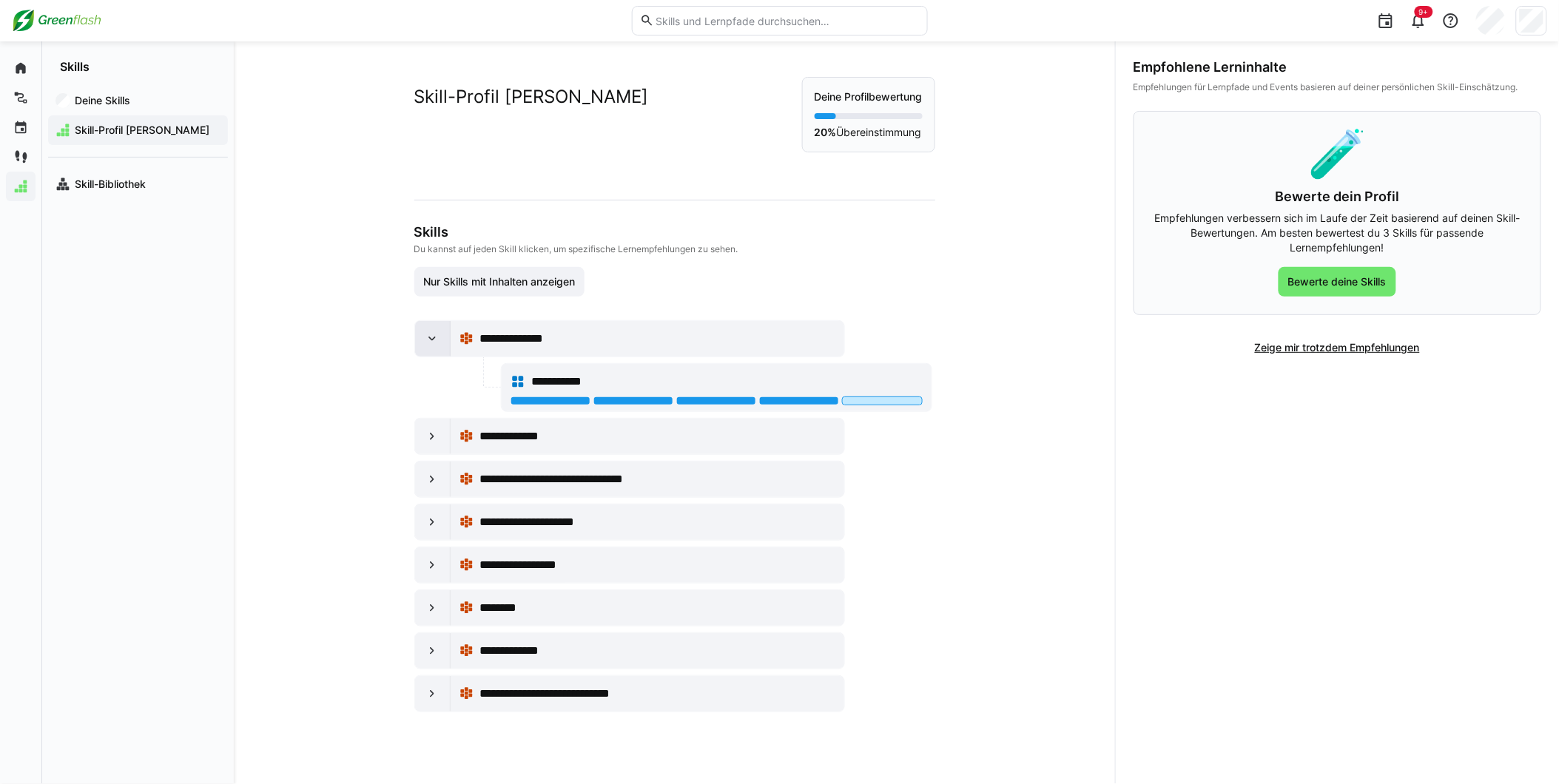
click at [435, 341] on eds-icon at bounding box center [432, 339] width 15 height 15
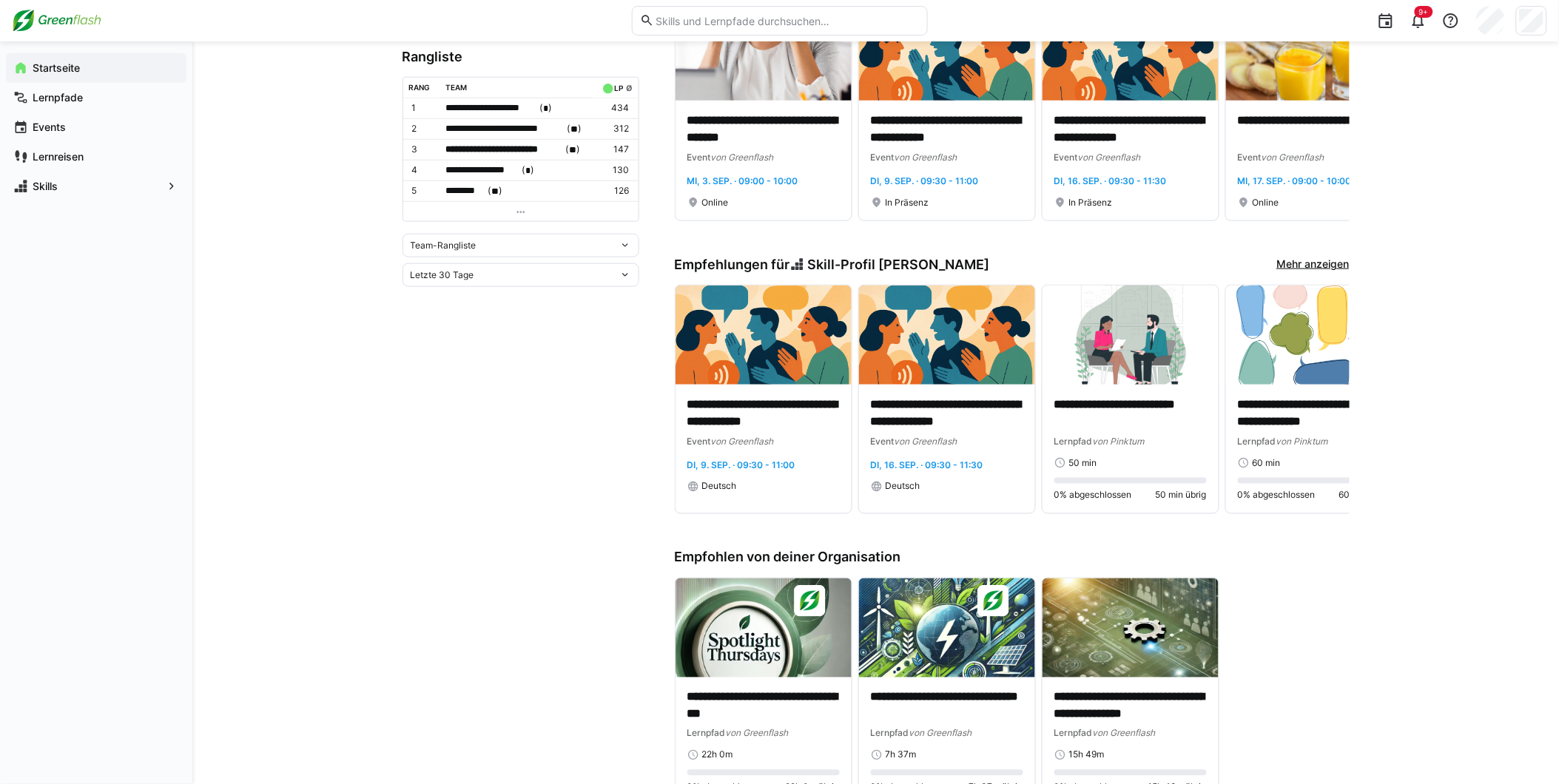
scroll to position [315, 0]
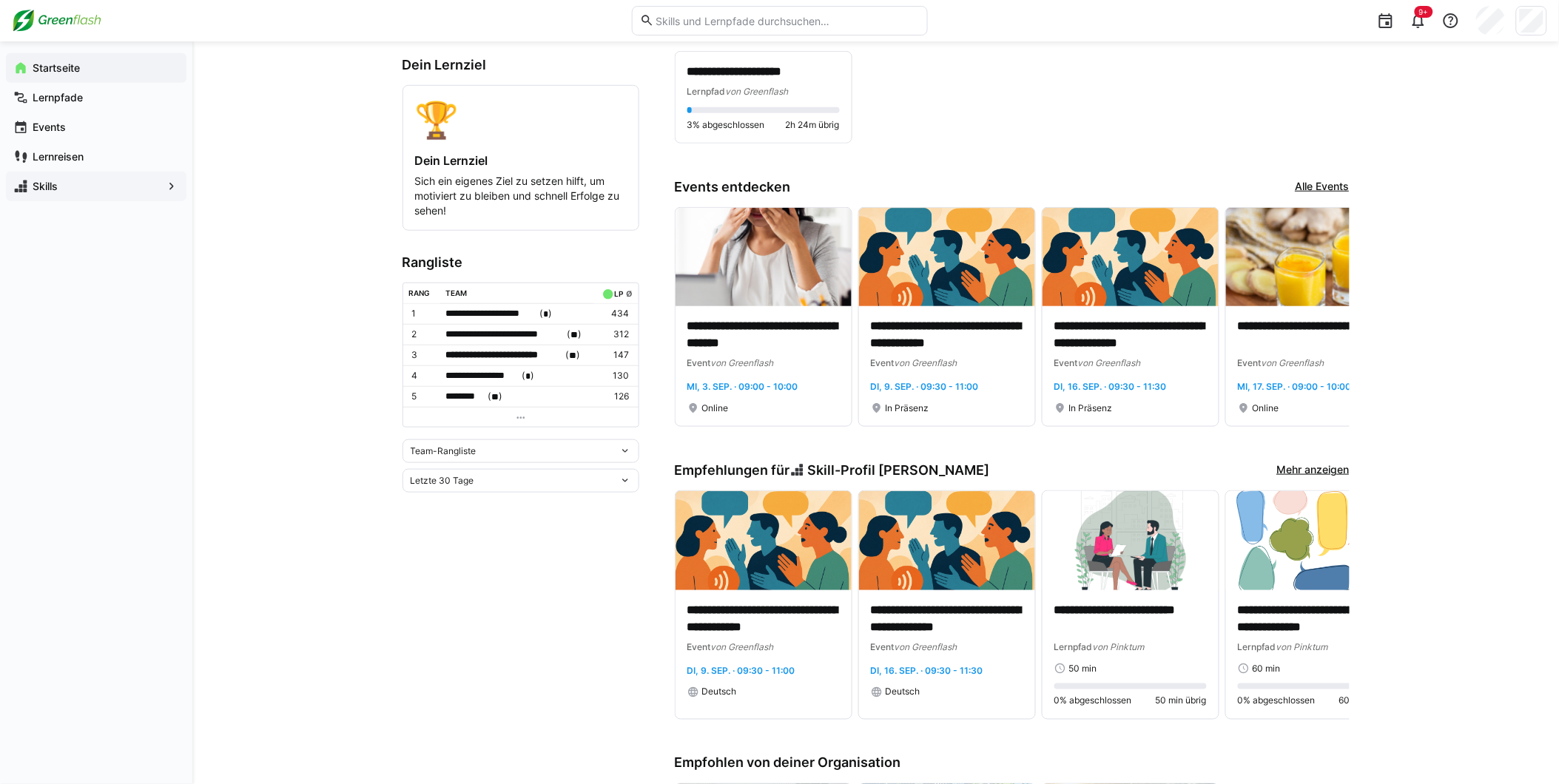
click at [0, 0] on app-navigation-label "Skills" at bounding box center [0, 0] width 0 height 0
